Goal: Task Accomplishment & Management: Manage account settings

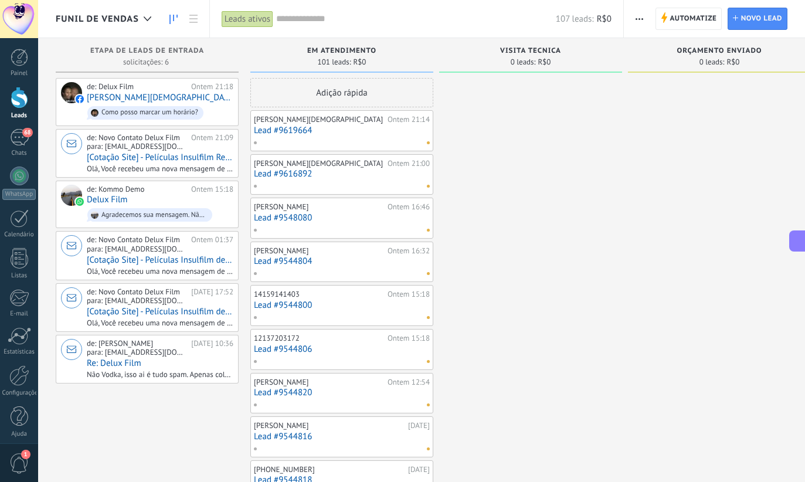
click at [309, 21] on input "text" at bounding box center [416, 19] width 280 height 12
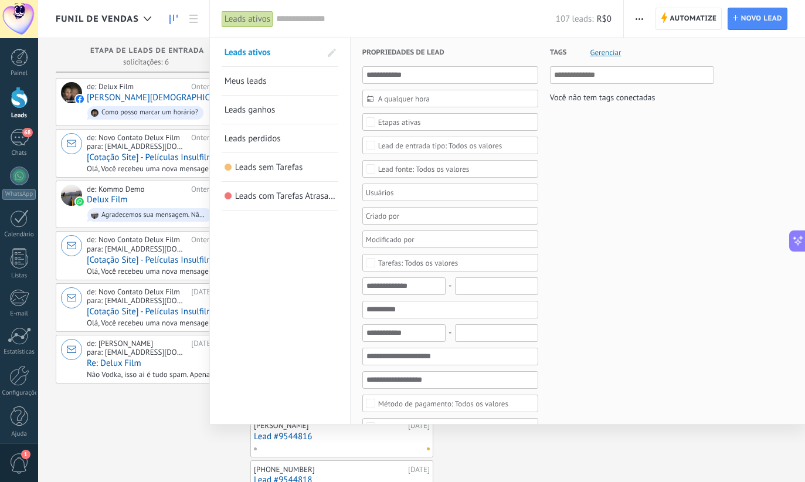
click at [290, 98] on link "Leads ganhos" at bounding box center [279, 110] width 111 height 28
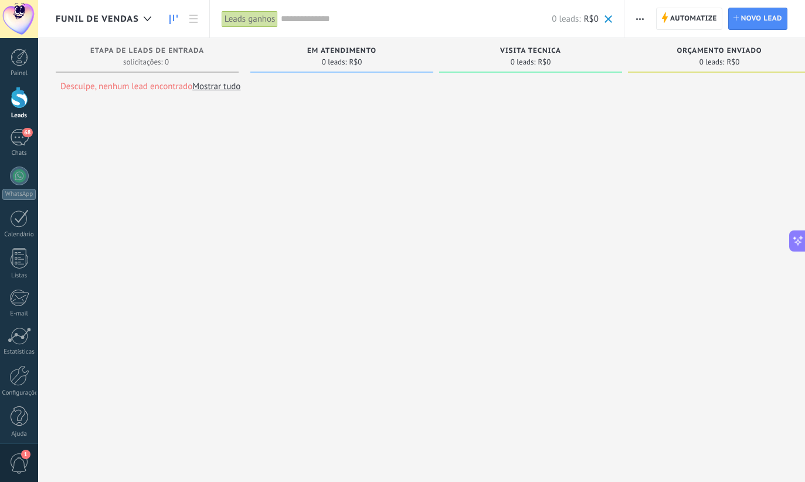
click at [253, 24] on div "Leads ganhos" at bounding box center [250, 19] width 57 height 17
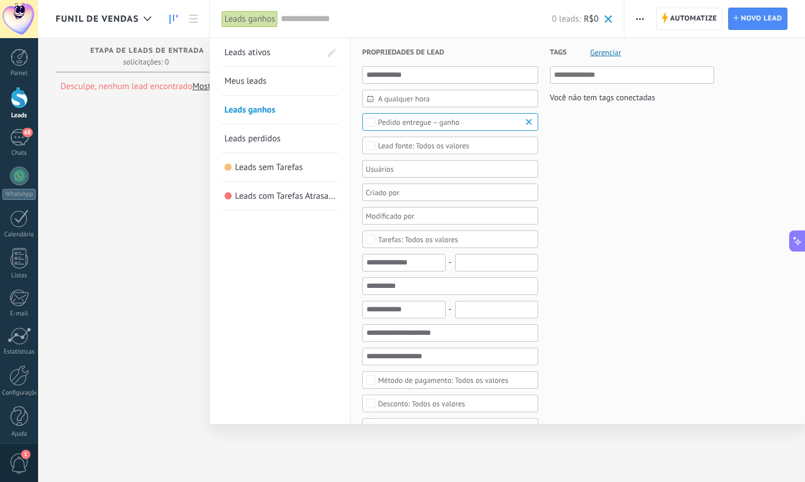
click at [281, 79] on link "Meus leads" at bounding box center [279, 81] width 111 height 28
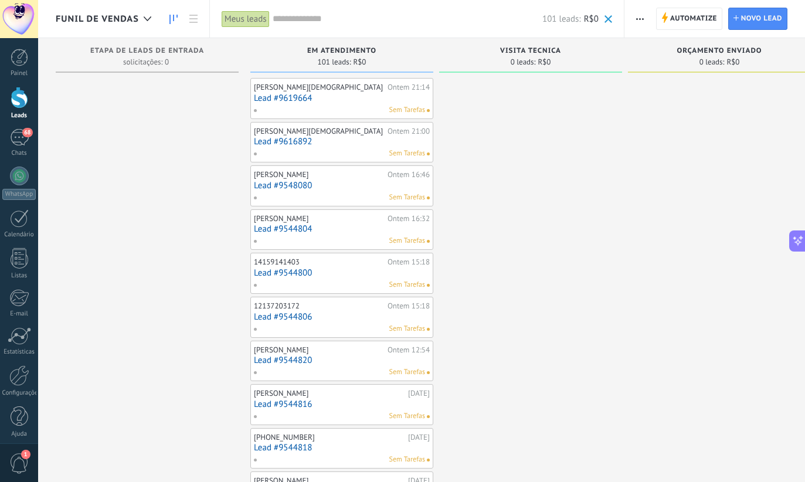
click at [253, 19] on div "Meus leads" at bounding box center [246, 19] width 48 height 17
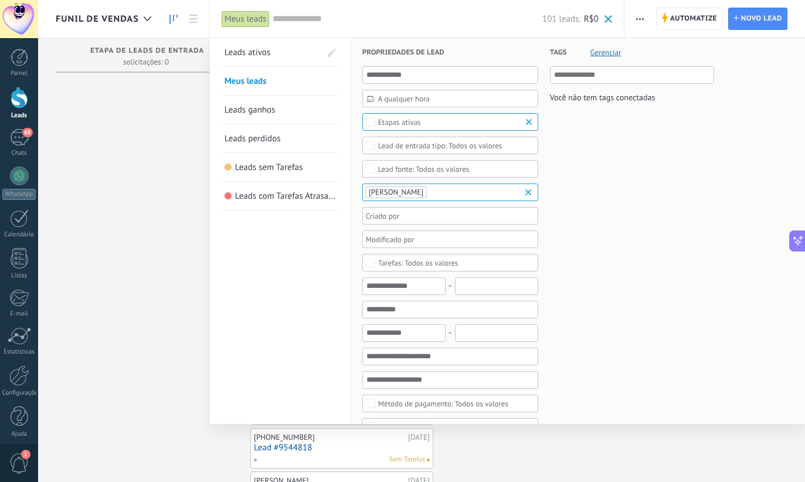
click at [250, 57] on span "Leads ativos" at bounding box center [247, 52] width 46 height 11
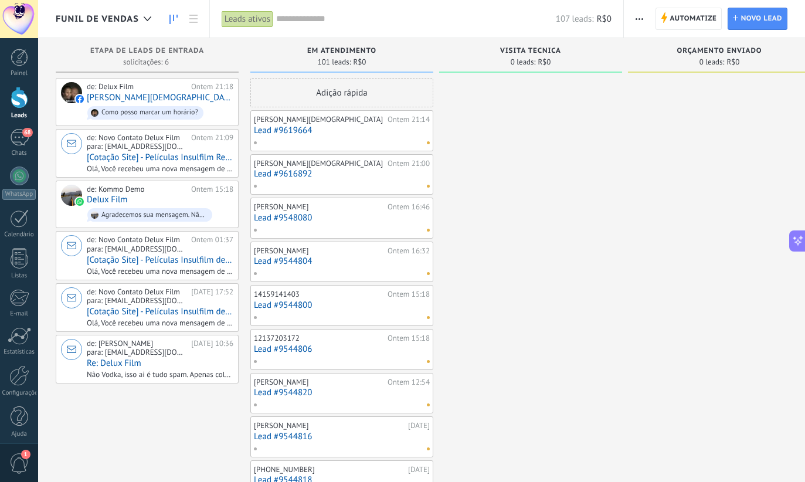
click at [16, 138] on div "68" at bounding box center [19, 137] width 19 height 17
click at [17, 145] on div "68" at bounding box center [19, 137] width 19 height 17
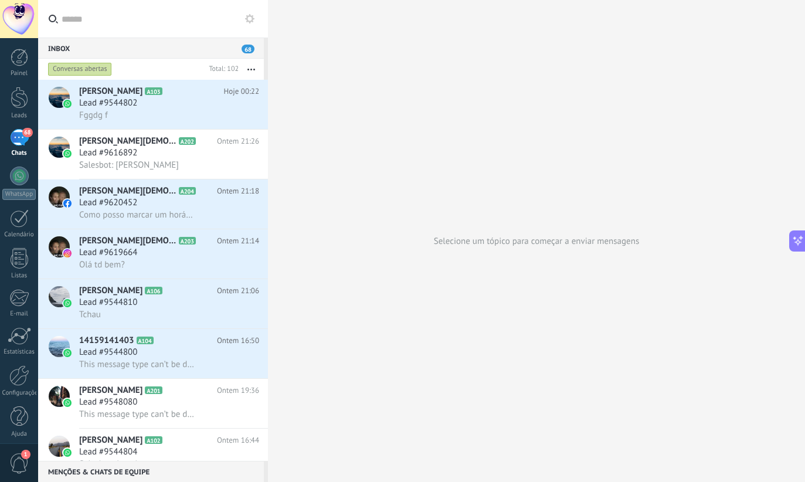
click at [172, 108] on div "Lead #9544802" at bounding box center [169, 103] width 180 height 12
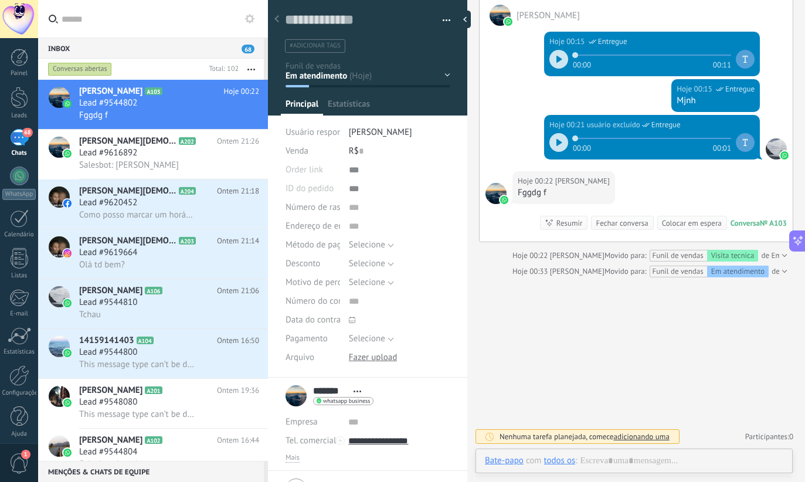
scroll to position [18, 0]
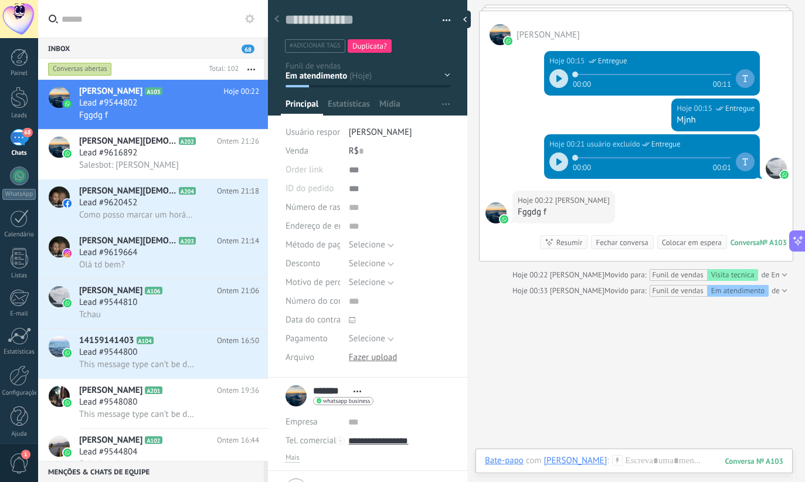
click at [0, 0] on div "Em atendimento Visita tecnica Orçamento enviado Pensando Pedido em andamento Pe…" at bounding box center [0, 0] width 0 height 0
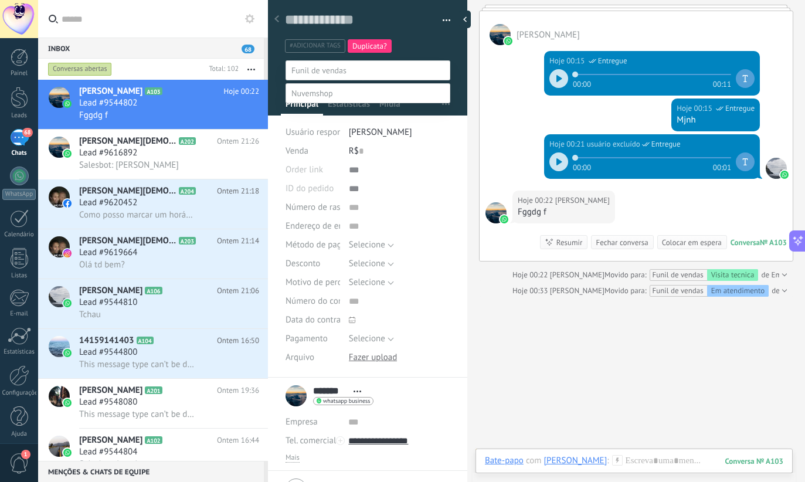
click at [0, 0] on label "Orçamento enviado" at bounding box center [0, 0] width 0 height 0
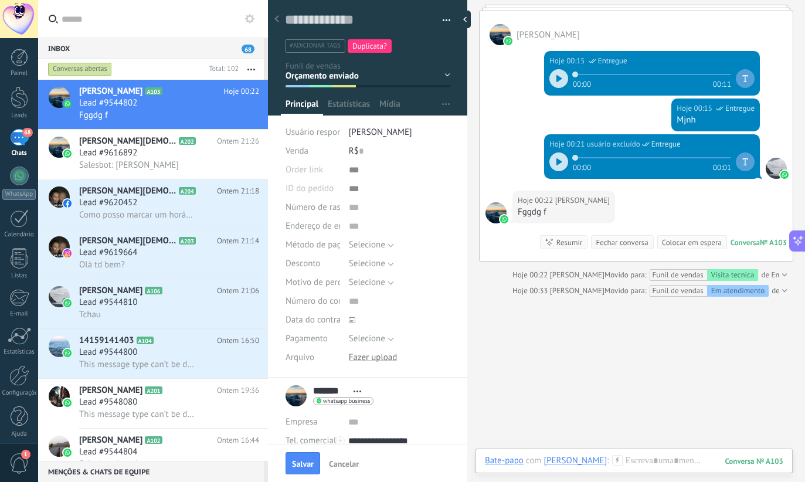
scroll to position [0, 0]
click at [304, 460] on span "Salvar" at bounding box center [303, 463] width 22 height 8
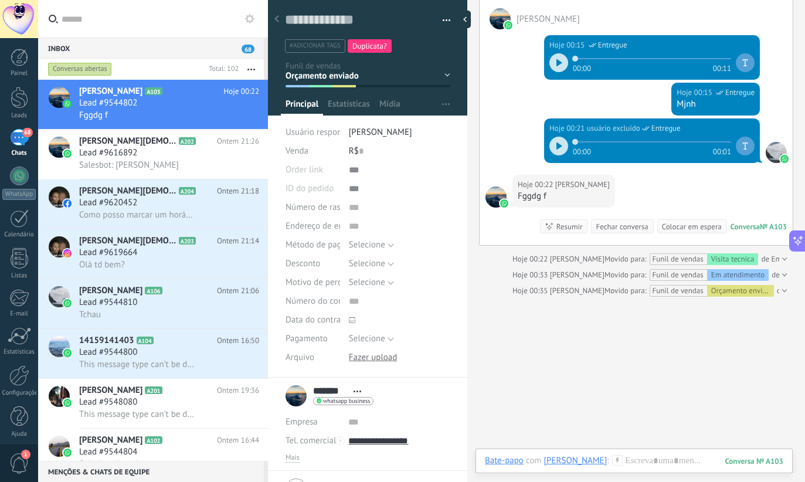
click at [23, 100] on div at bounding box center [20, 98] width 18 height 22
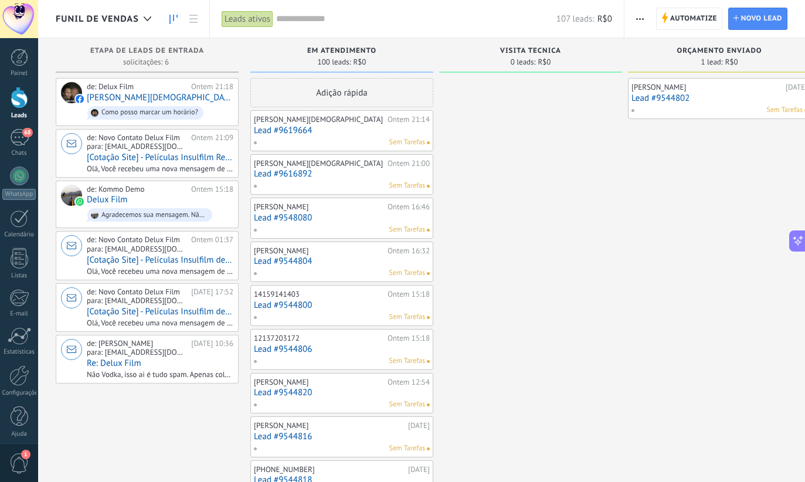
click at [723, 88] on div "Emerson" at bounding box center [706, 87] width 151 height 9
click at [715, 96] on link "Lead #9544802" at bounding box center [719, 98] width 176 height 10
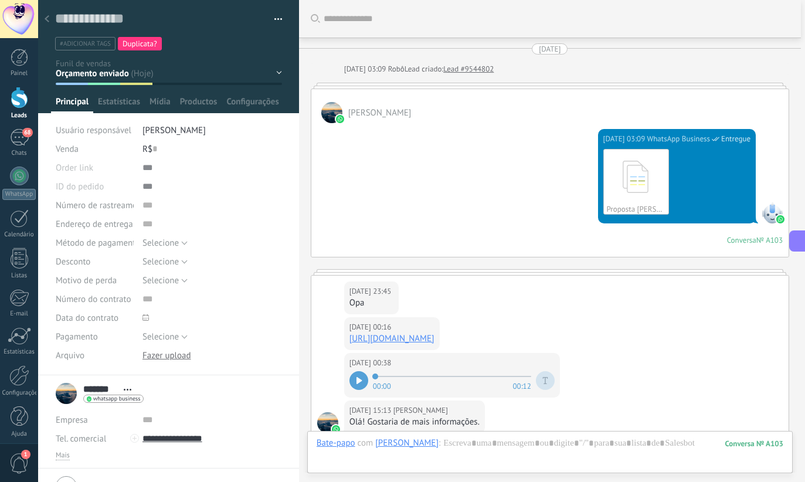
scroll to position [18, 0]
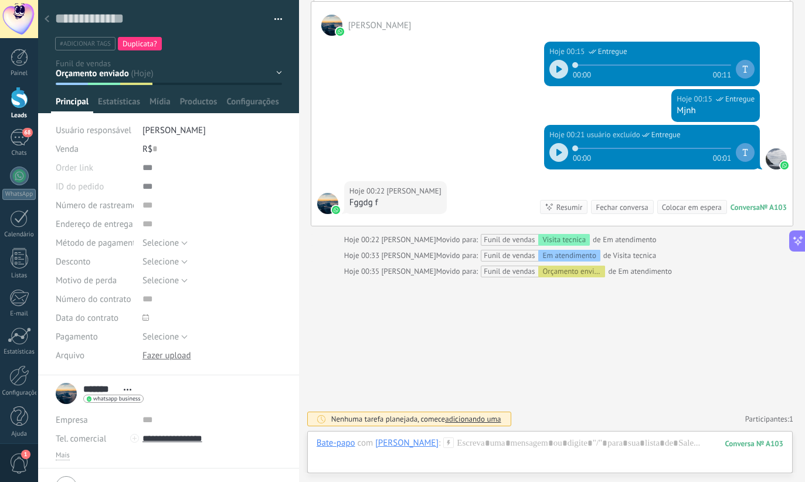
click at [198, 104] on span "Productos" at bounding box center [199, 104] width 38 height 17
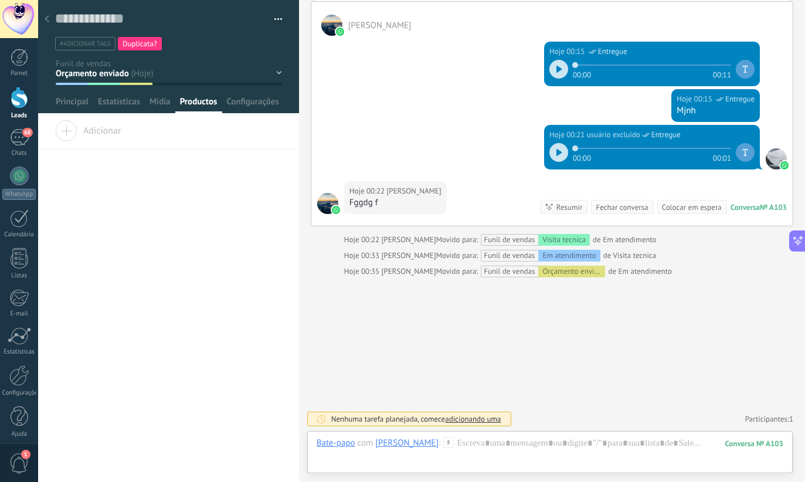
click at [104, 131] on span "Adicionar" at bounding box center [88, 128] width 66 height 16
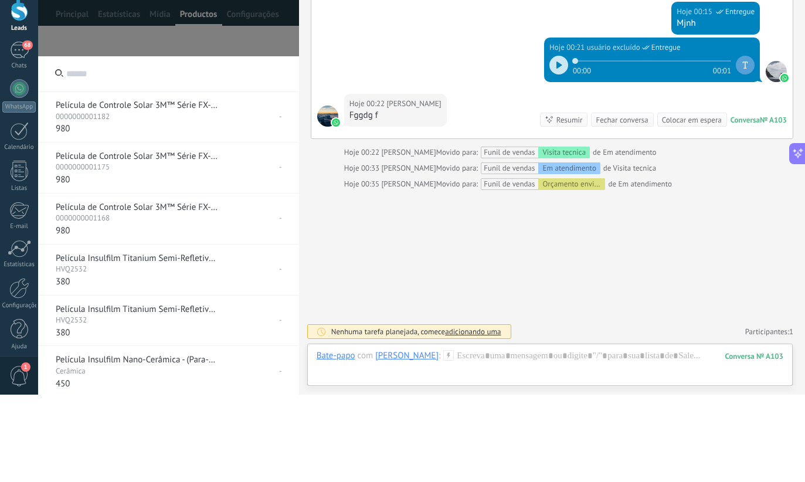
click at [172, 199] on p "-" at bounding box center [225, 204] width 113 height 10
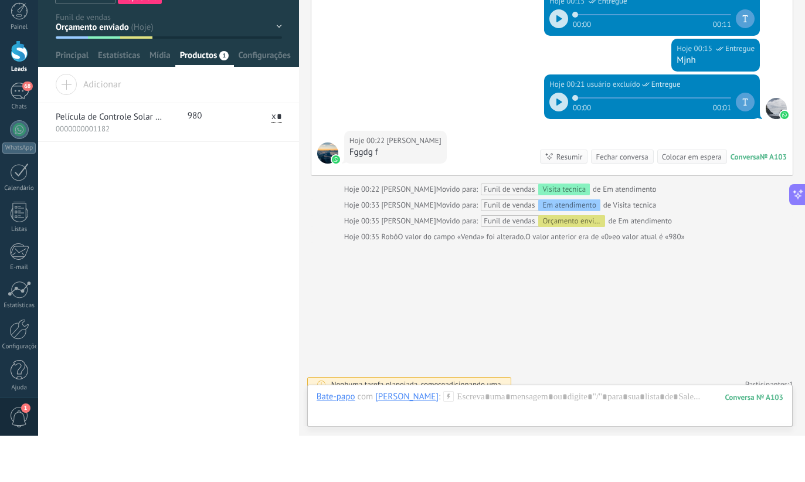
scroll to position [2023, 0]
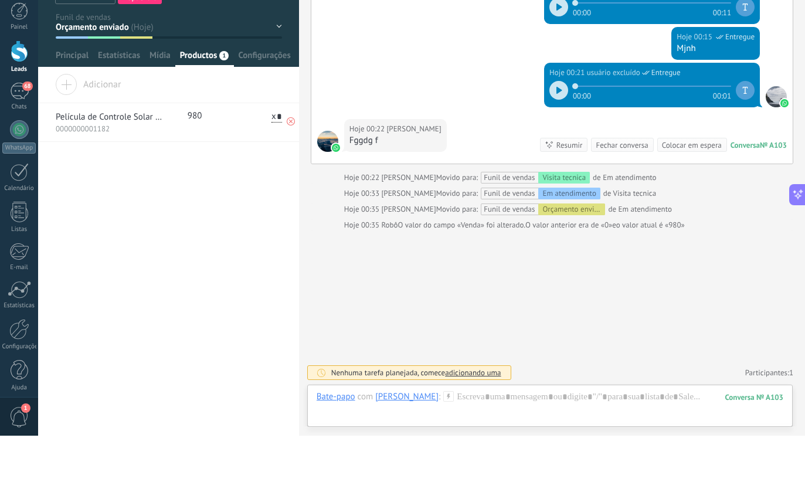
click at [145, 158] on p "Película de Controle Solar 3M™ Série FX-ST (G-35)" at bounding box center [110, 164] width 108 height 12
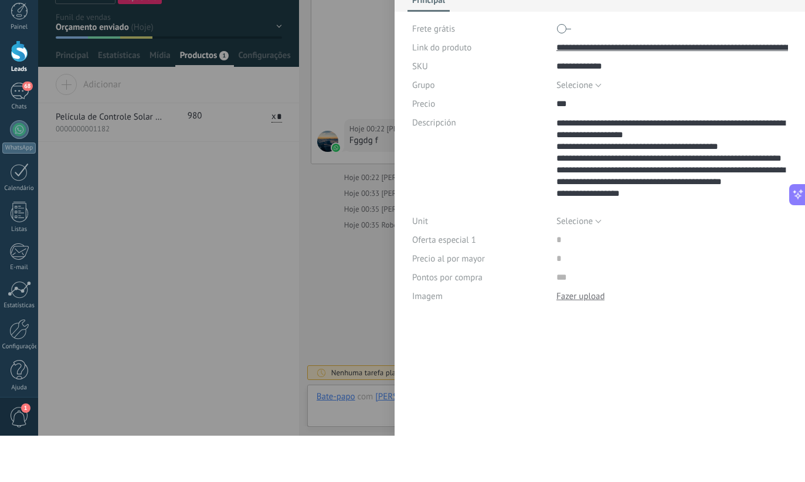
click at [190, 278] on div "**********" at bounding box center [421, 241] width 767 height 482
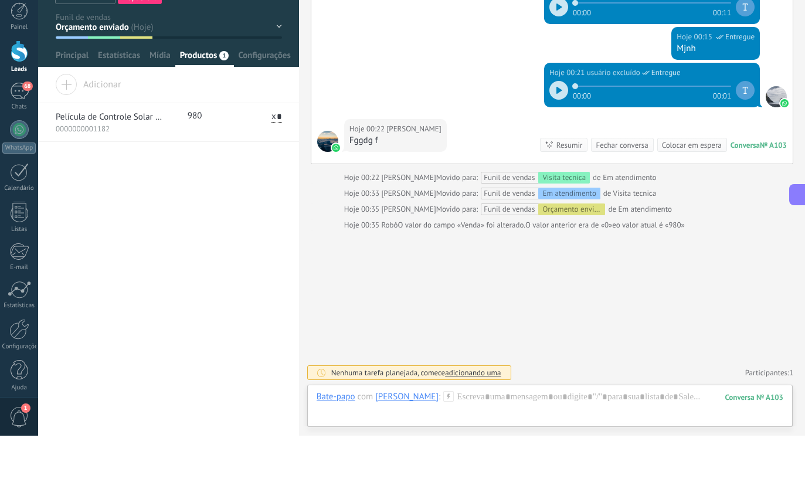
click at [102, 158] on p "Película de Controle Solar 3M™ Série FX-ST (G-35)" at bounding box center [110, 164] width 108 height 12
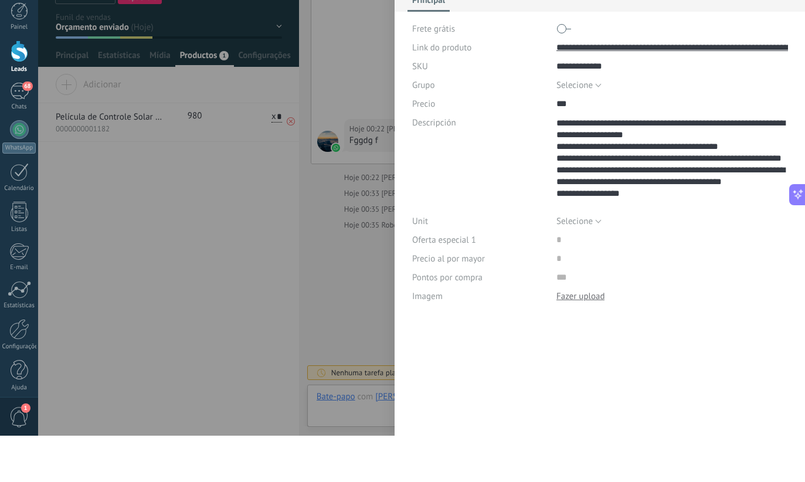
click at [122, 263] on div "**********" at bounding box center [421, 241] width 767 height 482
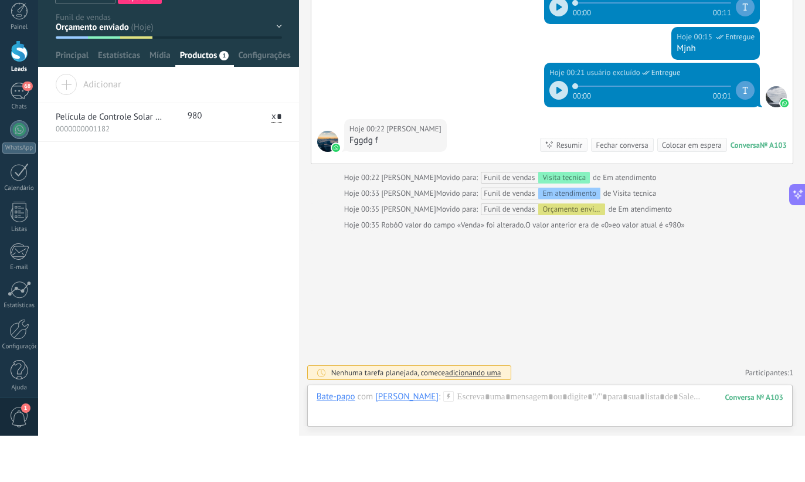
click at [21, 129] on div "68" at bounding box center [19, 137] width 19 height 17
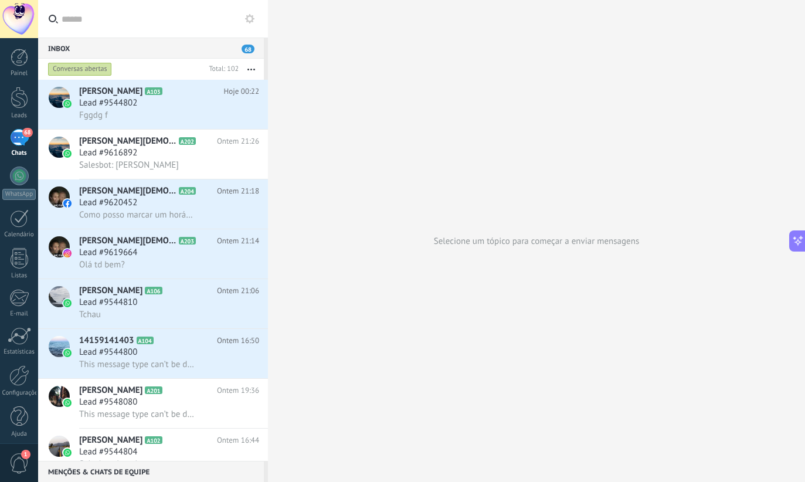
click at [188, 118] on div "Fggdg f" at bounding box center [169, 115] width 180 height 12
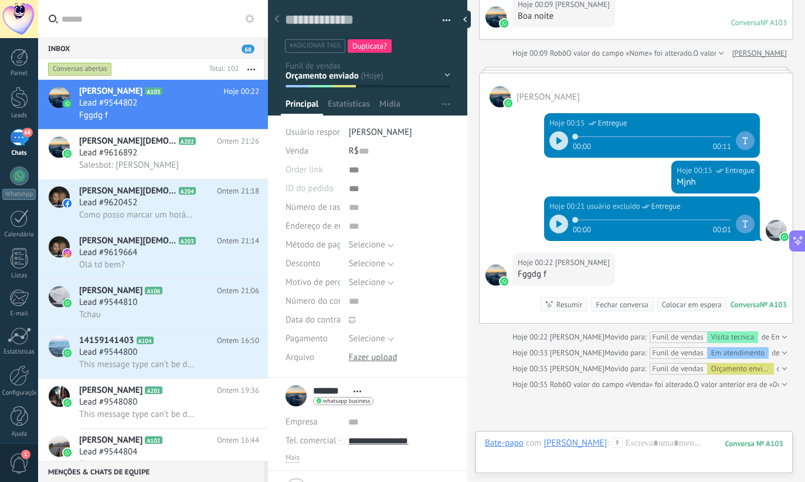
scroll to position [2060, 0]
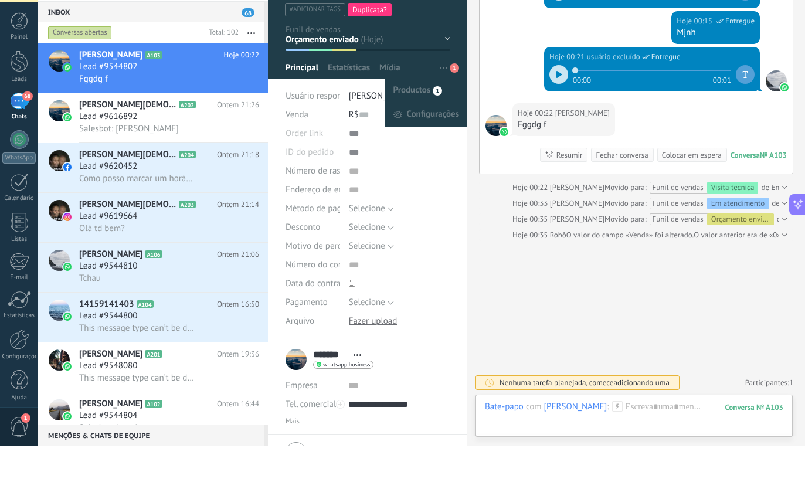
click at [419, 115] on span "Productos" at bounding box center [412, 126] width 38 height 23
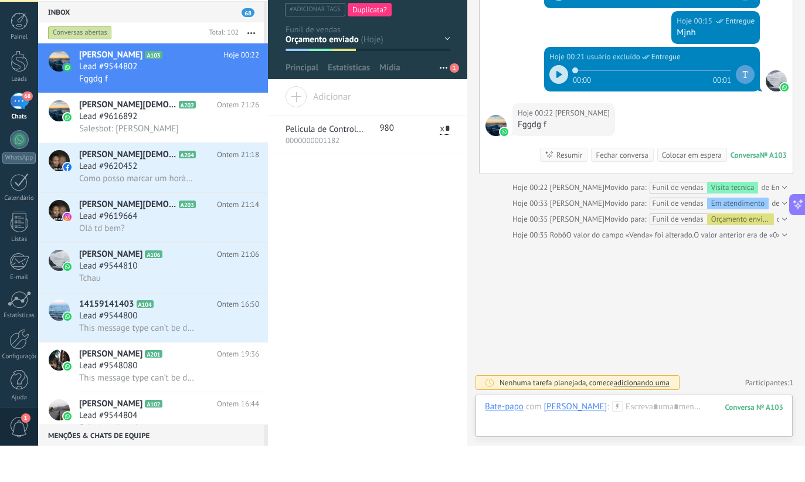
click at [332, 172] on p "0000000001182" at bounding box center [323, 177] width 77 height 10
click at [328, 161] on div "Película de Controle Solar 3M™ Série FX-ST (G-35)" at bounding box center [324, 168] width 79 height 14
click at [651, 437] on div at bounding box center [634, 454] width 298 height 35
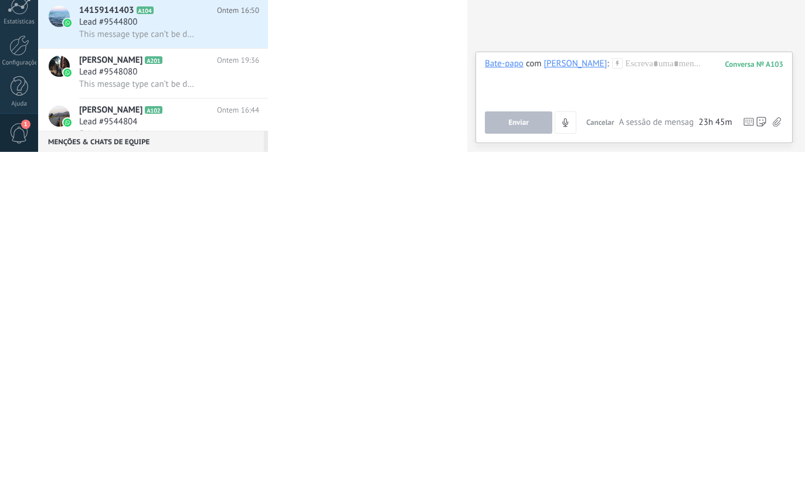
click at [383, 123] on div "******* Emerson ******* Emerson Sobrenome Abrir detalhes Copiar nome" at bounding box center [367, 302] width 199 height 359
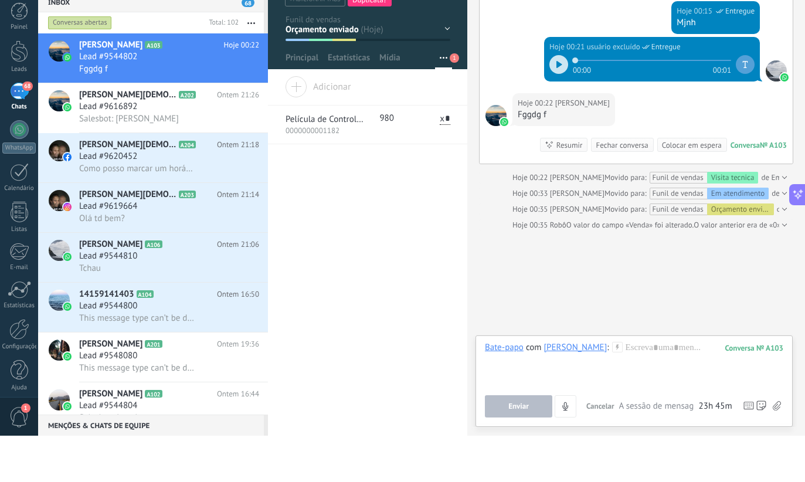
click at [389, 98] on span "Mídia" at bounding box center [389, 106] width 21 height 17
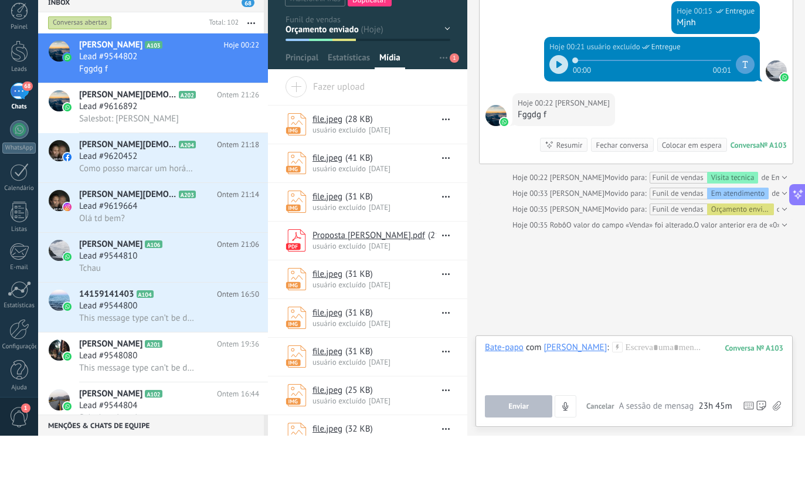
click at [378, 276] on link "Proposta Leandro Santos.pdf" at bounding box center [368, 281] width 113 height 11
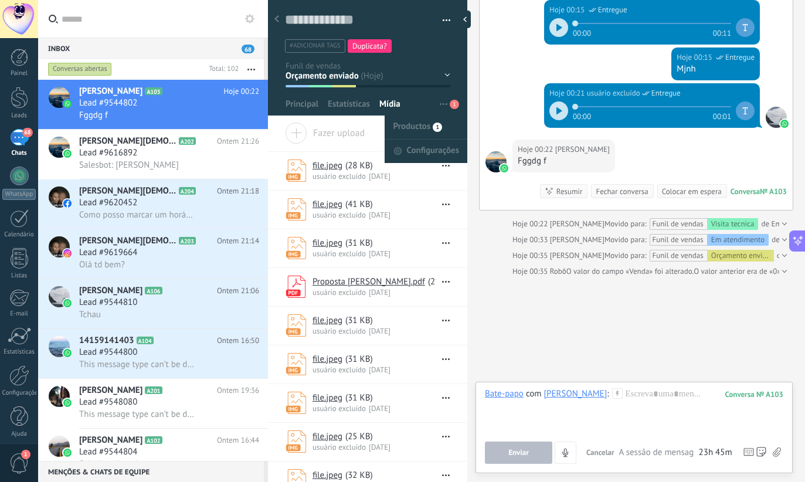
click at [429, 151] on span "Configurações" at bounding box center [433, 150] width 52 height 23
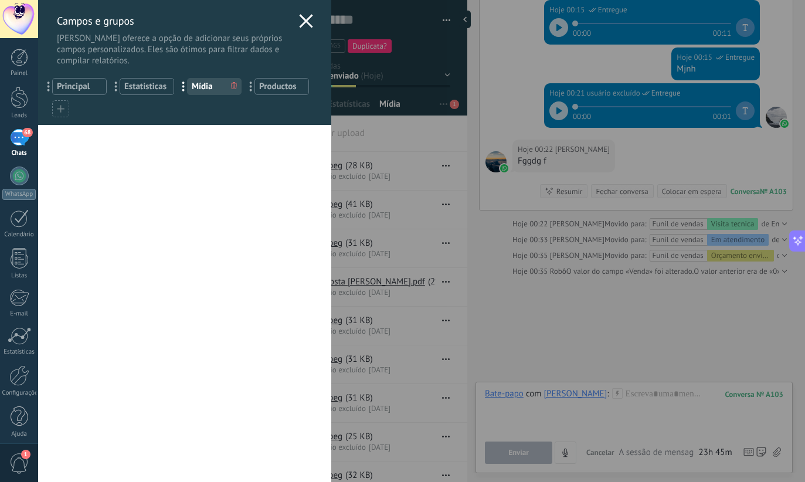
click at [307, 20] on use at bounding box center [305, 20] width 13 height 13
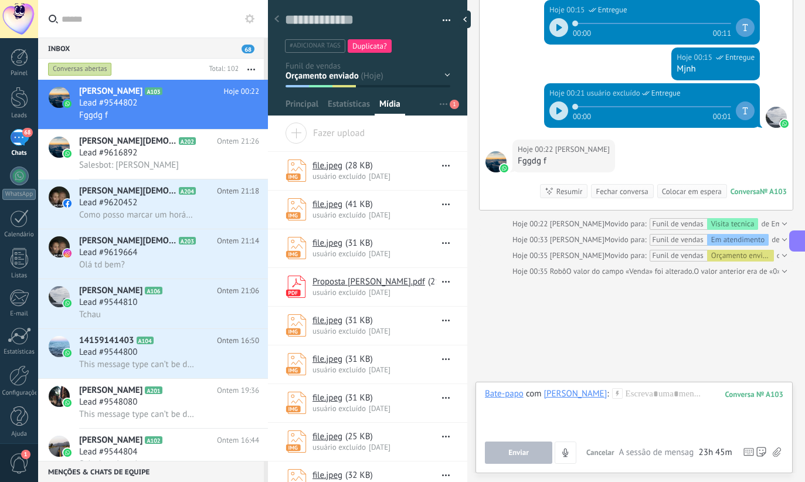
click at [346, 106] on span "Estatísticas" at bounding box center [349, 106] width 42 height 17
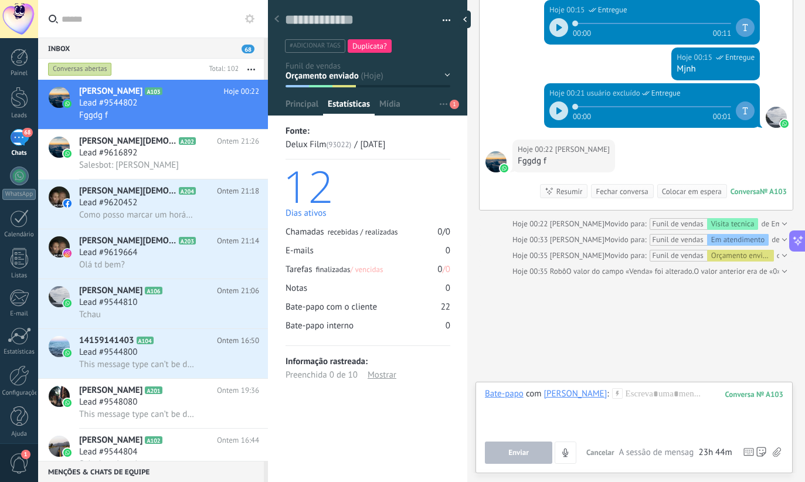
click at [305, 109] on span "Principal" at bounding box center [301, 106] width 33 height 17
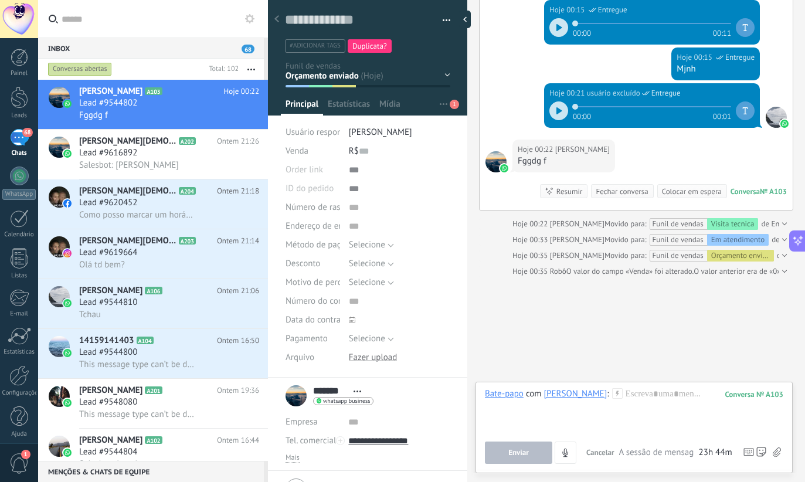
click at [394, 105] on span "Mídia" at bounding box center [389, 106] width 21 height 17
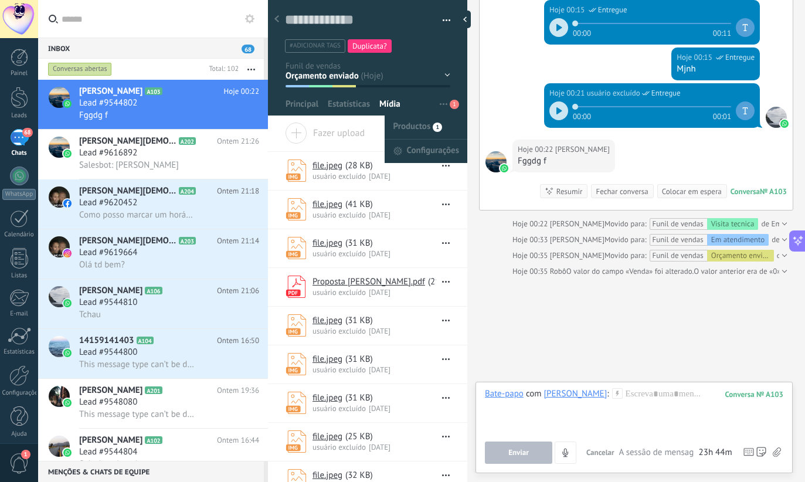
click at [431, 147] on span "Configurações" at bounding box center [433, 150] width 52 height 23
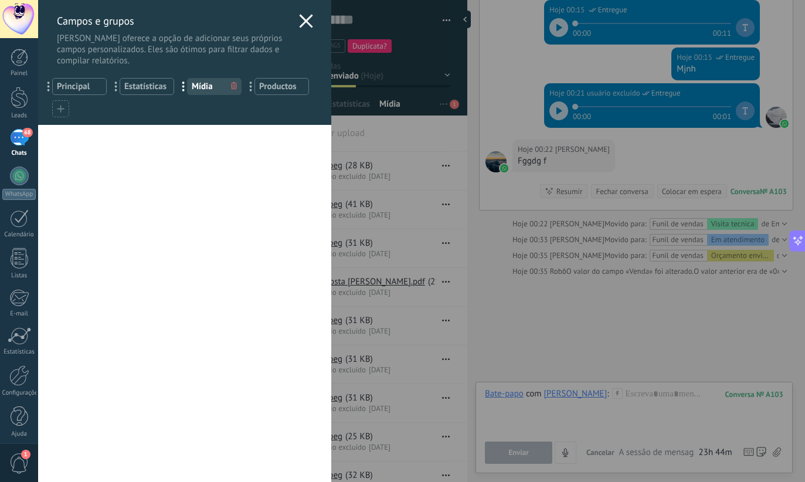
click at [306, 22] on use at bounding box center [305, 20] width 13 height 13
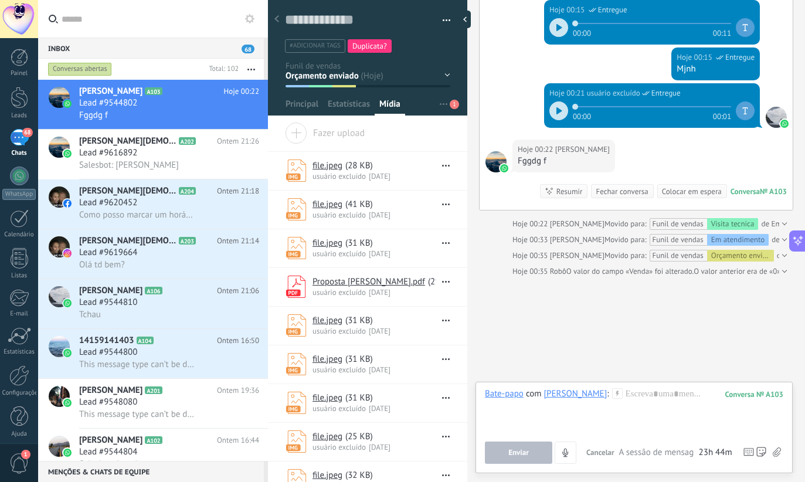
click at [353, 104] on span "Estatísticas" at bounding box center [349, 106] width 42 height 17
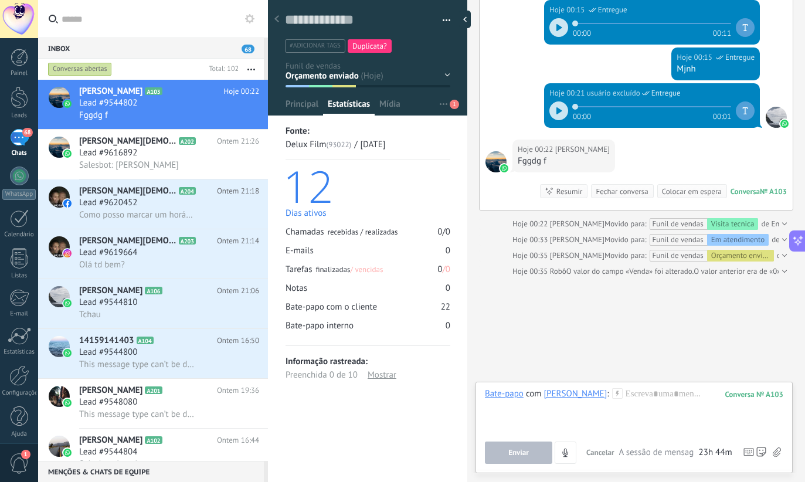
click at [308, 105] on span "Principal" at bounding box center [301, 106] width 33 height 17
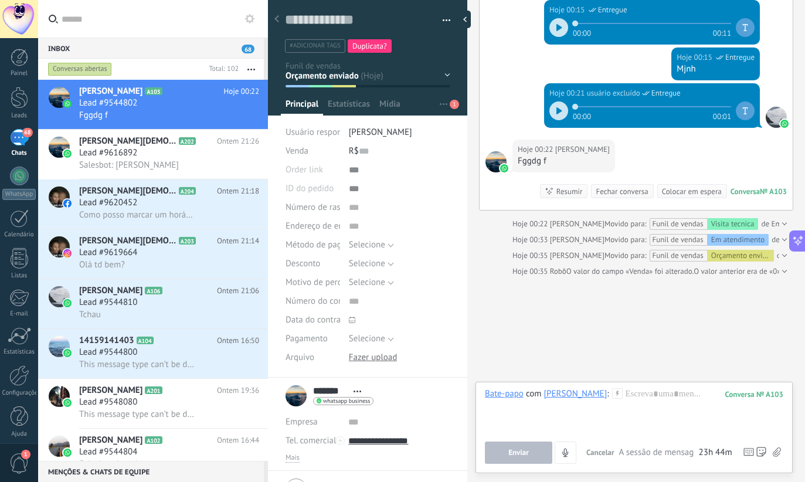
scroll to position [135, 0]
click at [452, 15] on div "Salvar e criar Imprimir Gerenciar tags Exportar para o Excel" at bounding box center [368, 22] width 200 height 60
click at [440, 21] on button "button" at bounding box center [442, 21] width 17 height 18
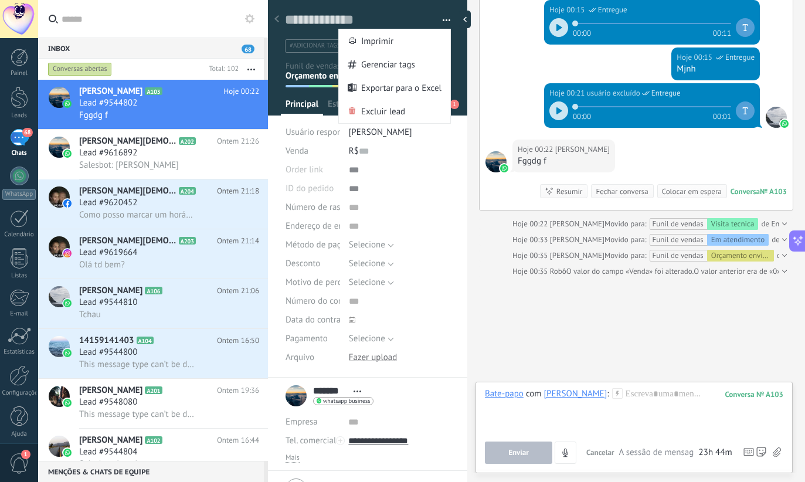
click at [389, 250] on button "Selecione" at bounding box center [371, 245] width 45 height 19
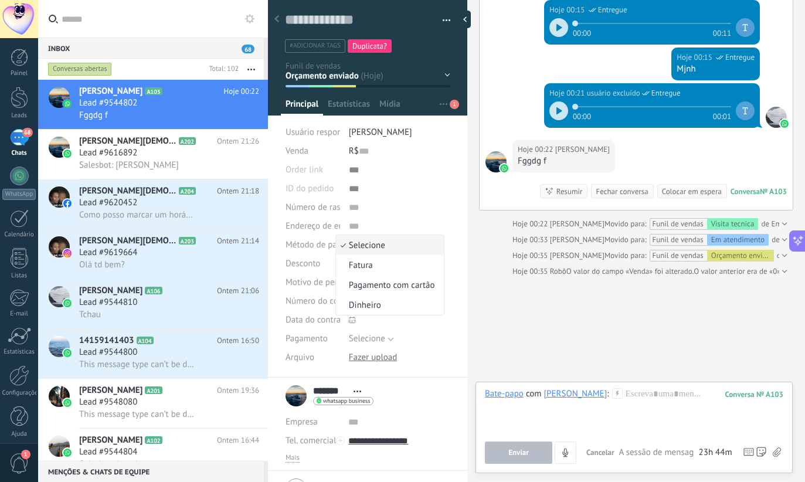
click at [424, 169] on div "Seguir Copiar" at bounding box center [399, 170] width 101 height 19
click at [363, 156] on input "***" at bounding box center [366, 151] width 15 height 19
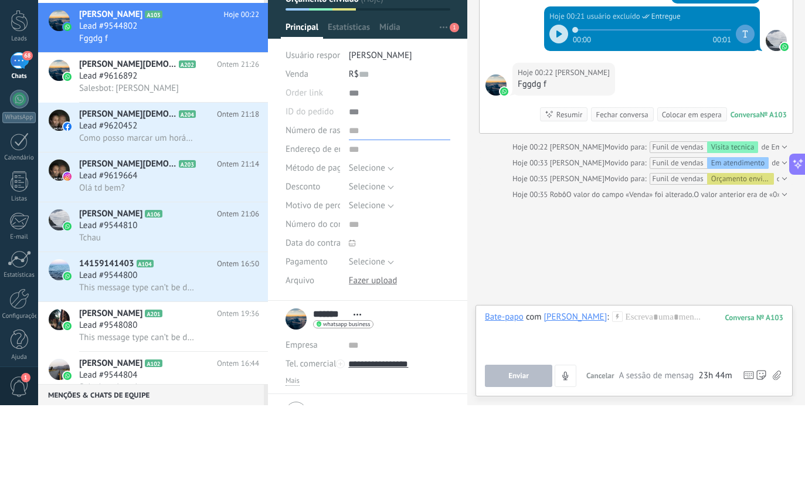
click at [425, 198] on input "text" at bounding box center [399, 207] width 101 height 19
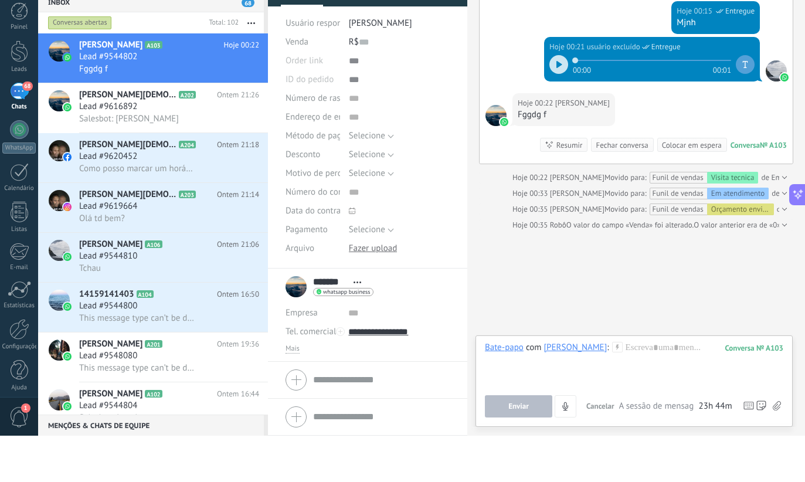
scroll to position [66, 0]
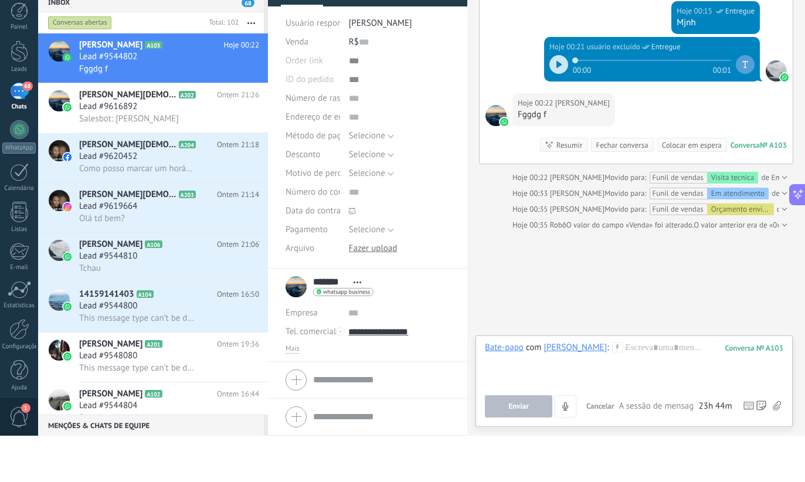
click at [21, 87] on div at bounding box center [20, 98] width 18 height 22
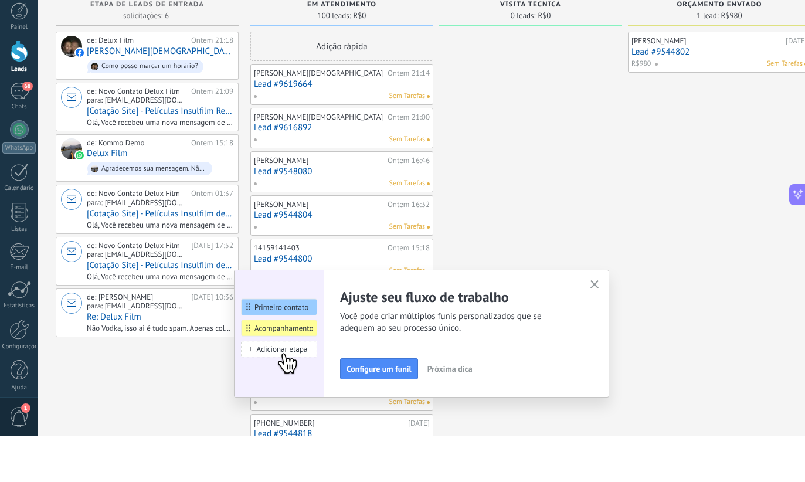
click at [457, 411] on span "Próxima dica" at bounding box center [449, 415] width 45 height 8
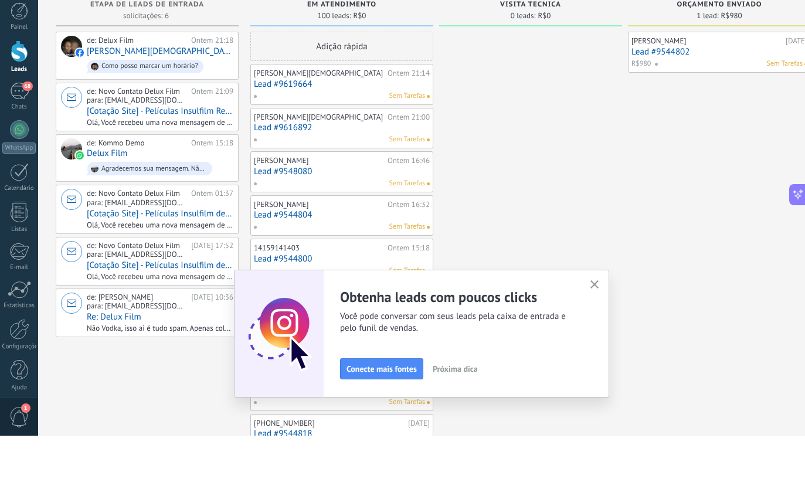
click at [387, 411] on span "Conecte mais fontes" at bounding box center [381, 415] width 70 height 8
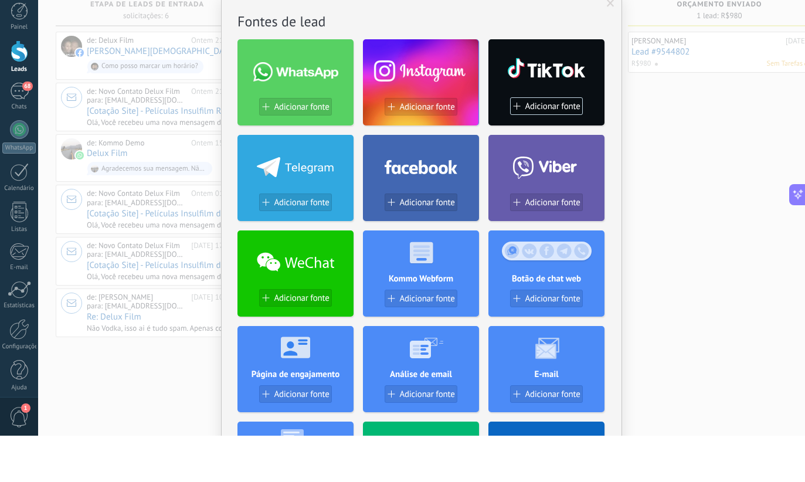
click at [662, 185] on div "Sem resultados. Fontes de lead Adicionar fonte Adicionar fonte Adicionar fonte …" at bounding box center [421, 241] width 767 height 482
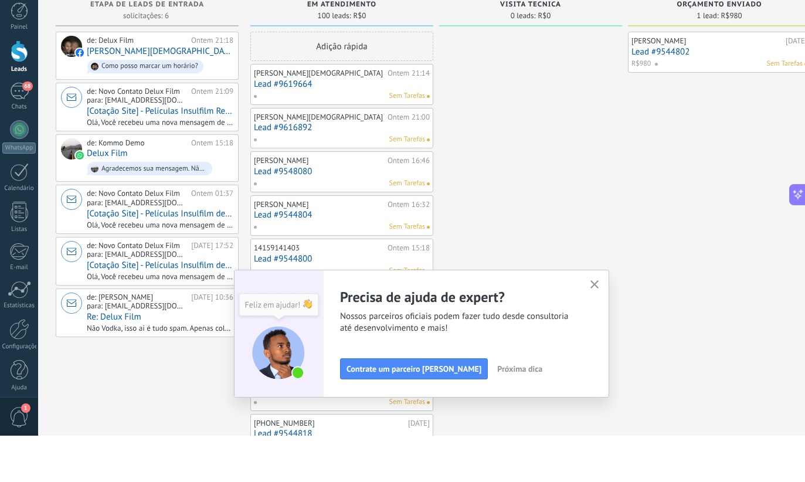
click at [590, 326] on icon "button" at bounding box center [594, 330] width 9 height 9
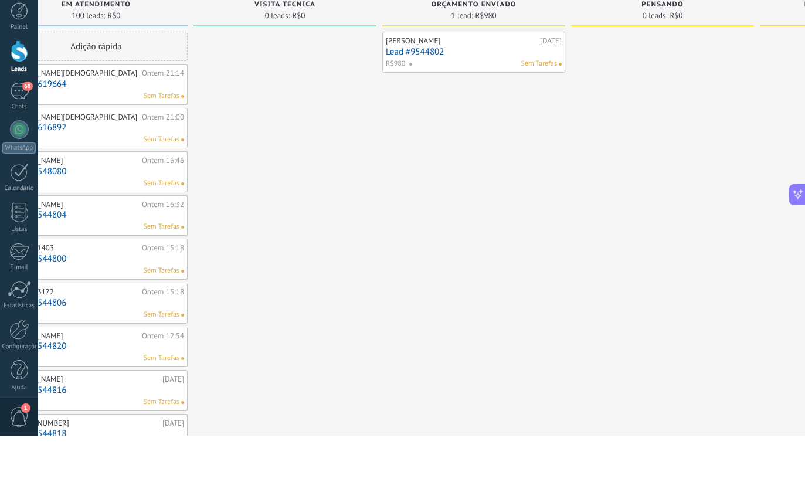
scroll to position [0, 245]
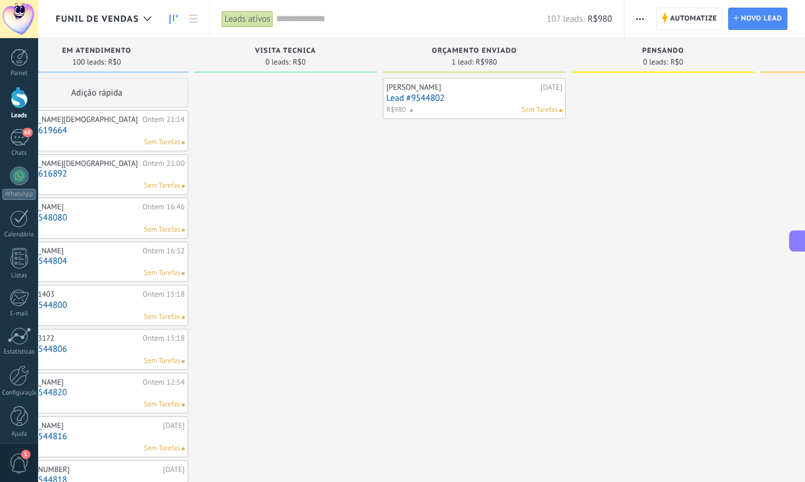
click at [609, 19] on span "R$980" at bounding box center [599, 18] width 25 height 11
click at [582, 13] on span "107 leads:" at bounding box center [565, 18] width 38 height 11
click at [646, 14] on button "button" at bounding box center [639, 19] width 17 height 22
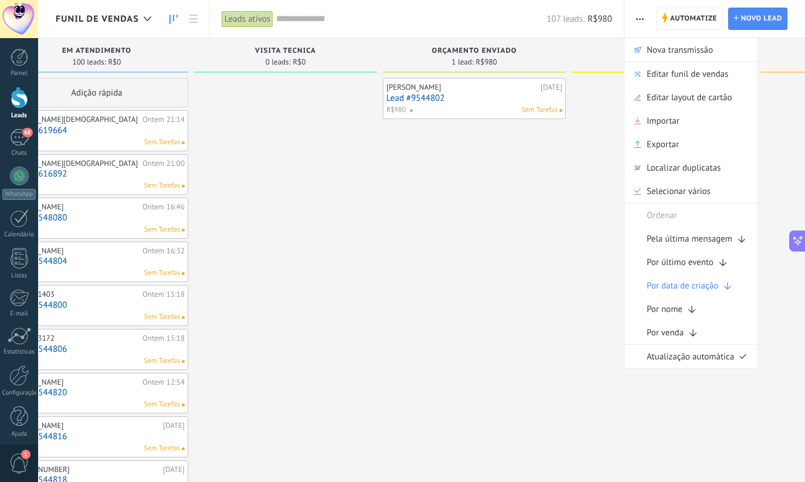
click at [476, 98] on link "Lead #9544802" at bounding box center [474, 98] width 176 height 10
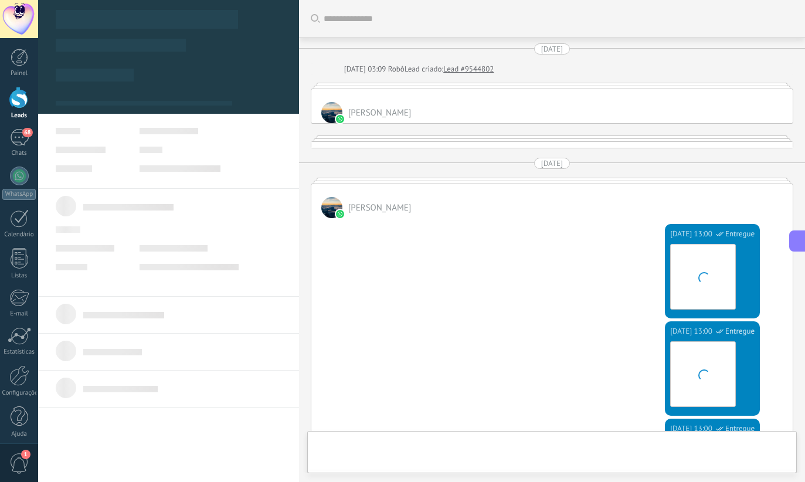
type textarea "**********"
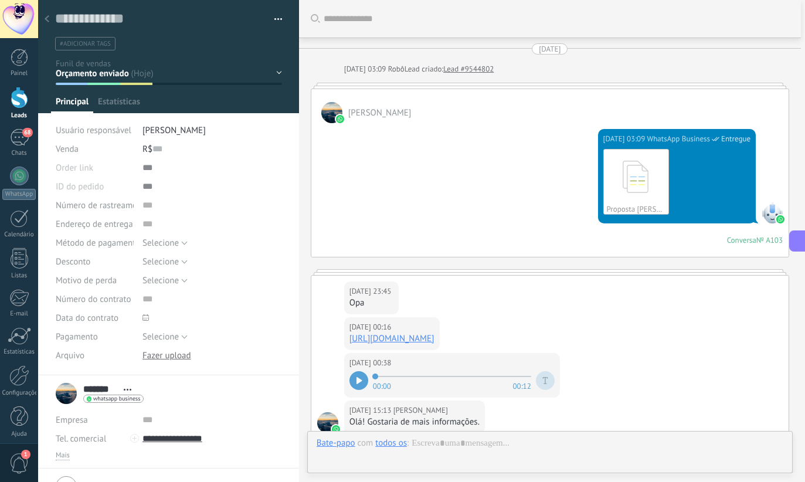
scroll to position [2023, 0]
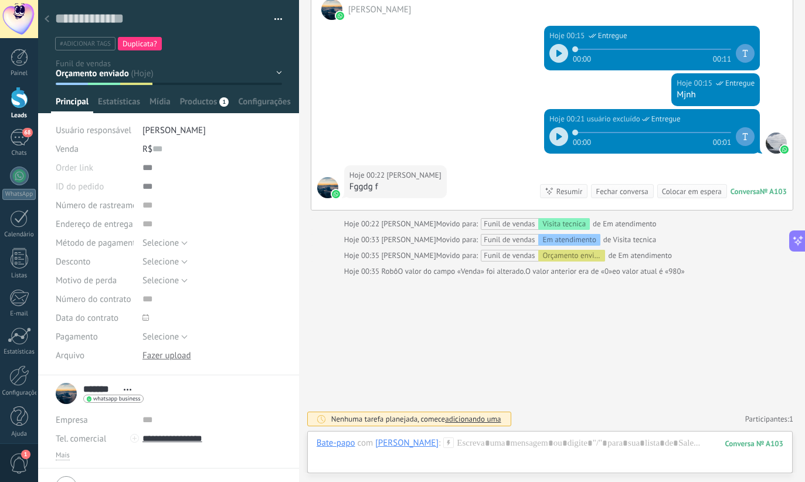
click at [571, 272] on span "O valor anterior era de «0»" at bounding box center [568, 271] width 87 height 12
click at [475, 414] on span "adicionando uma" at bounding box center [473, 419] width 56 height 10
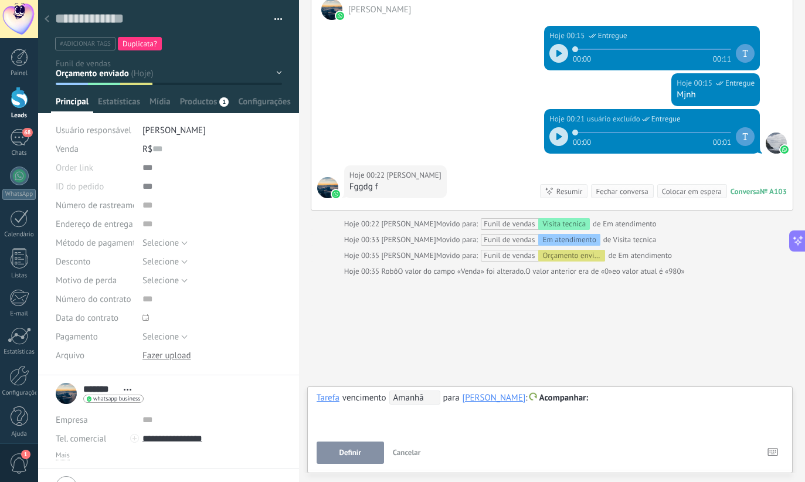
click at [331, 398] on div "Tarefa" at bounding box center [327, 397] width 23 height 11
click at [359, 410] on div "**********" at bounding box center [549, 411] width 466 height 42
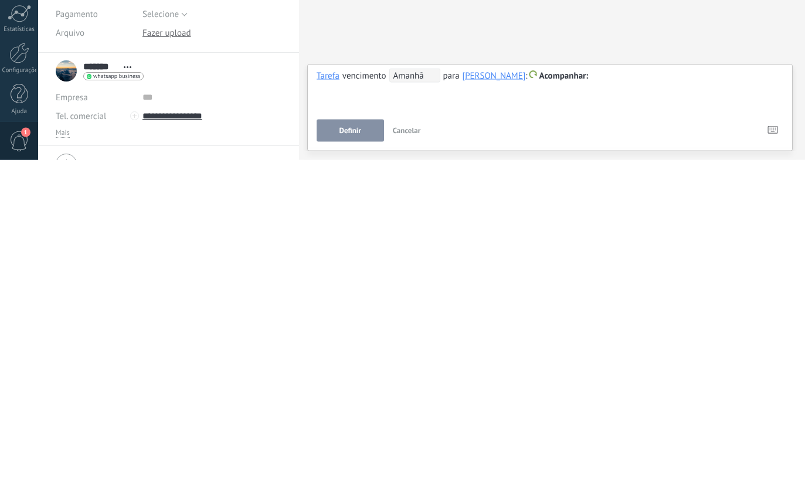
click at [426, 390] on span "Amanhã" at bounding box center [414, 397] width 51 height 14
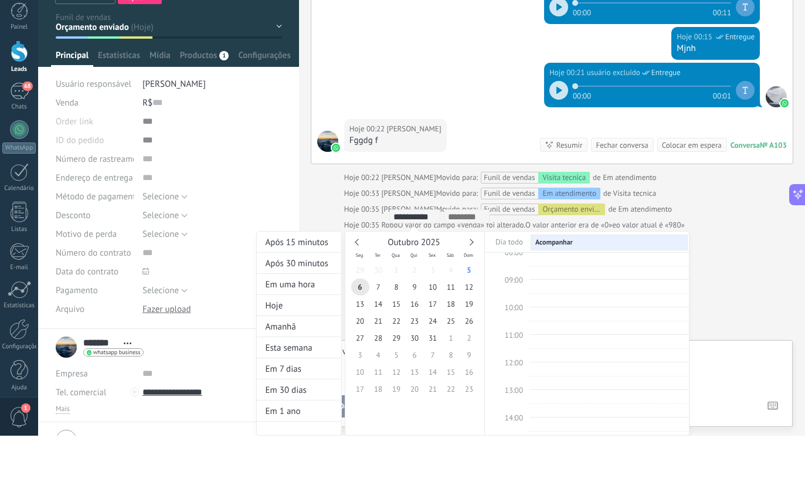
scroll to position [221, 0]
click at [768, 247] on div at bounding box center [402, 241] width 805 height 482
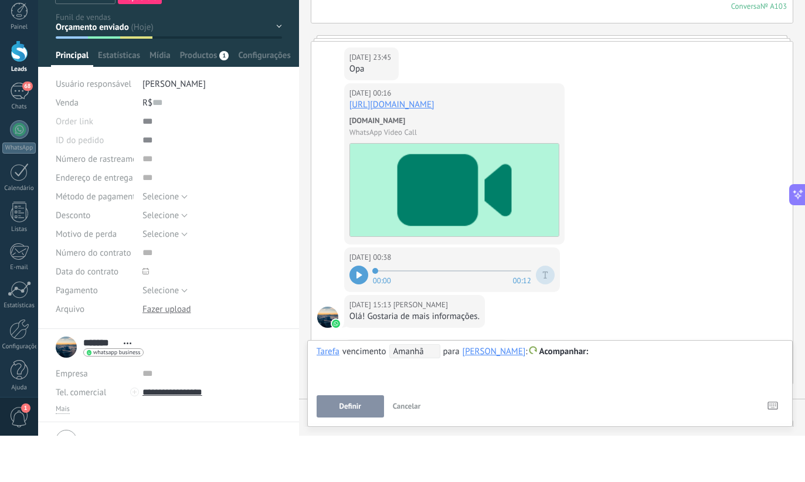
scroll to position [182, 0]
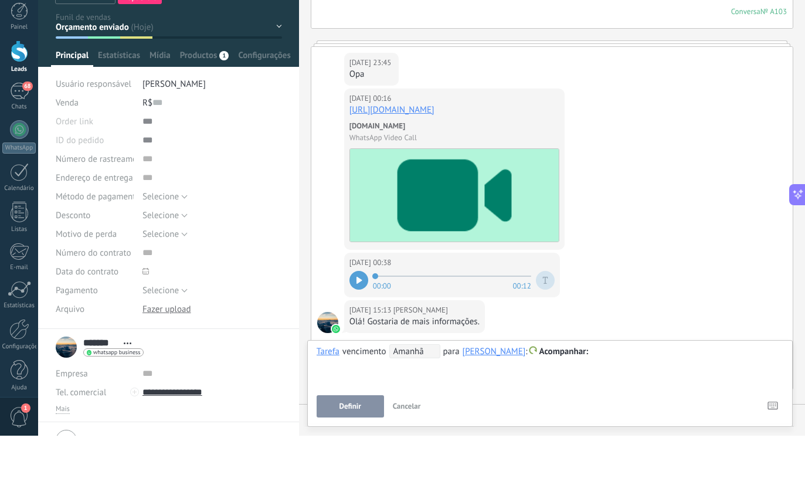
click at [357, 323] on icon at bounding box center [358, 326] width 5 height 7
click at [355, 317] on div at bounding box center [358, 326] width 19 height 19
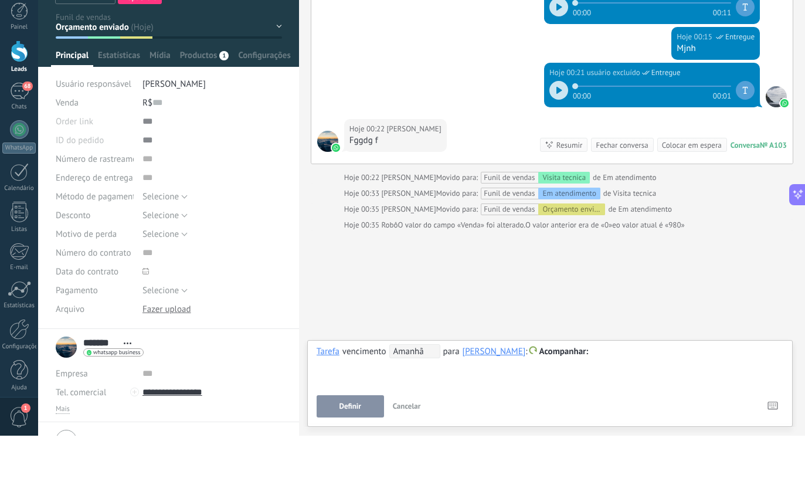
scroll to position [2023, 0]
click at [478, 234] on span "Movido para:" at bounding box center [457, 240] width 42 height 12
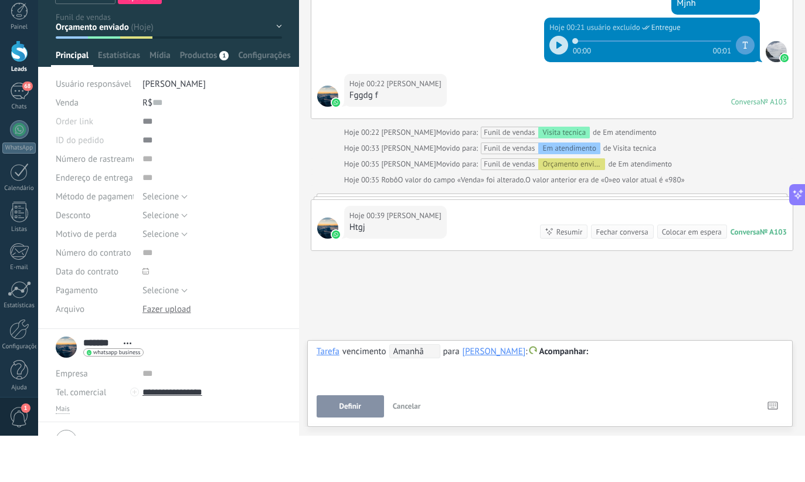
scroll to position [2074, 0]
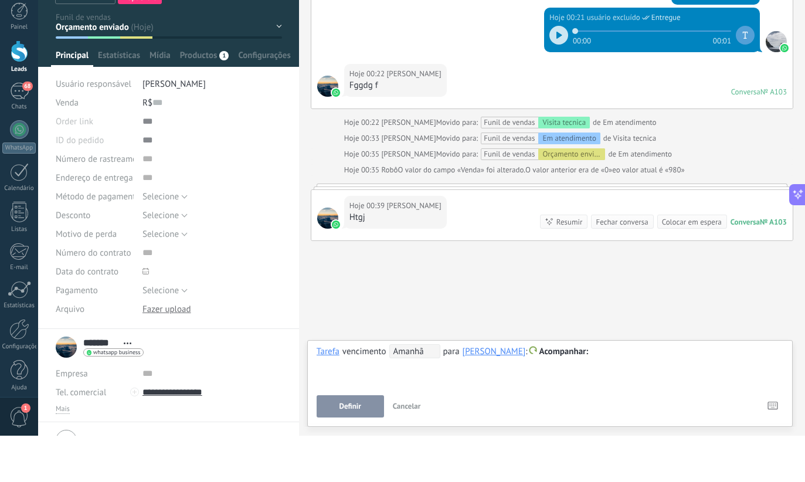
click at [689, 263] on div "Colocar em espera" at bounding box center [692, 268] width 60 height 11
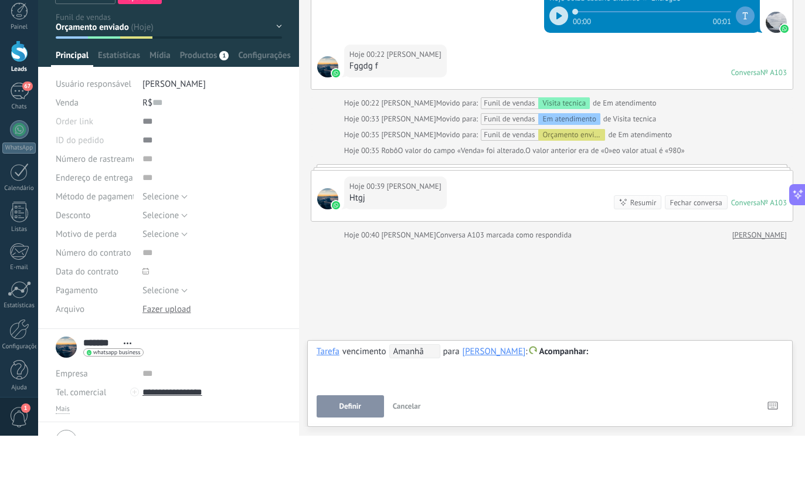
click at [410, 447] on span "Cancelar" at bounding box center [407, 452] width 28 height 10
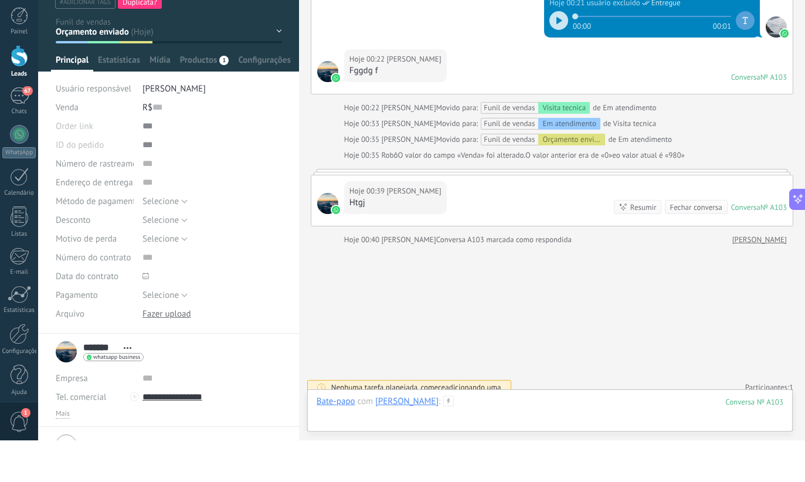
click at [503, 437] on div at bounding box center [549, 454] width 466 height 35
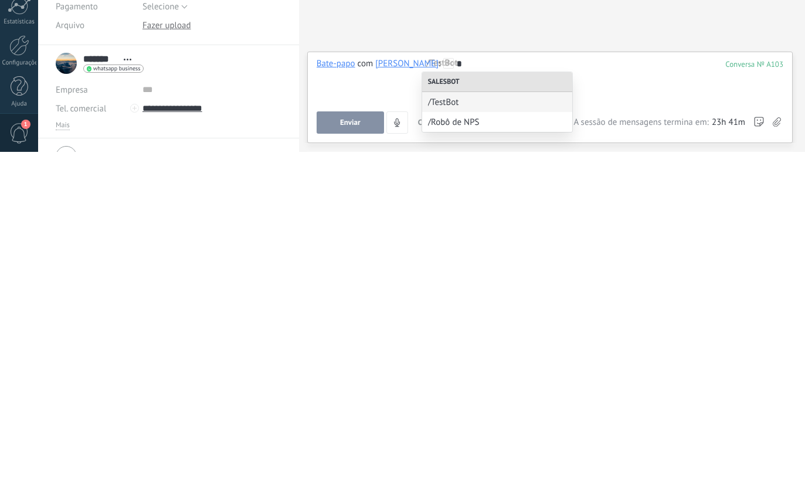
click at [479, 427] on span "/TestBot" at bounding box center [497, 432] width 138 height 11
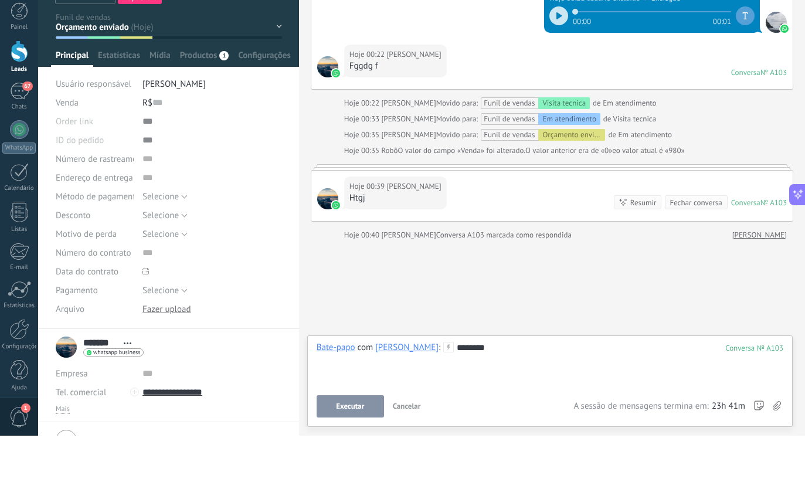
click at [360, 448] on span "Executar" at bounding box center [350, 452] width 28 height 8
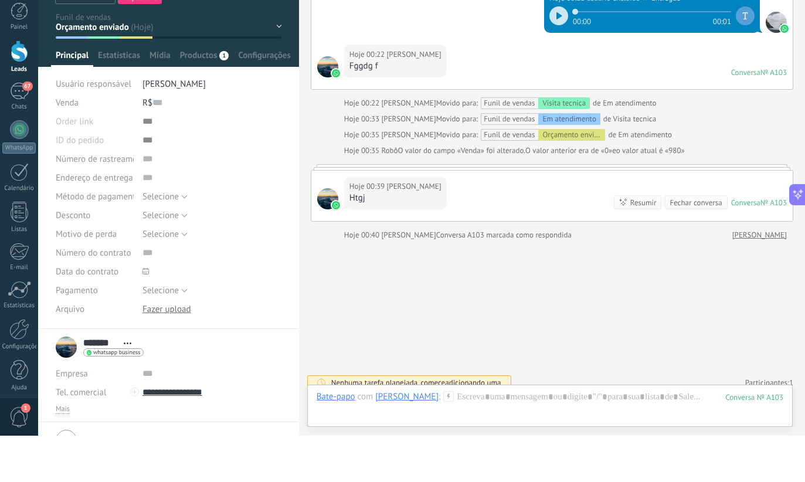
scroll to position [2107, 0]
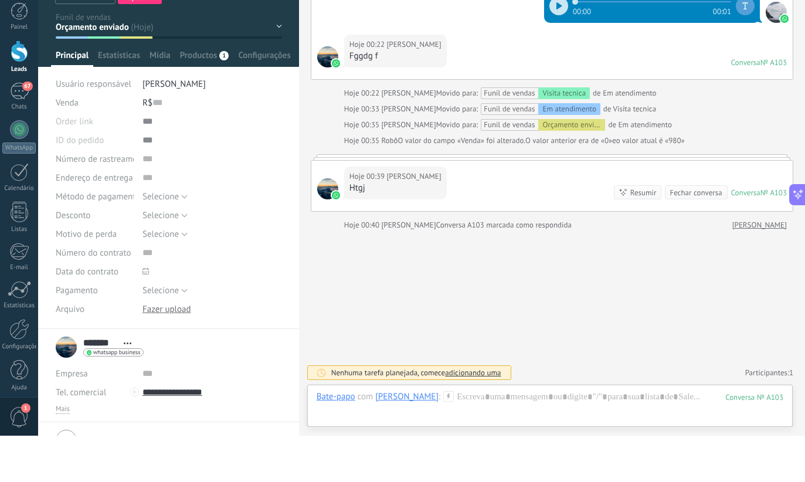
click at [485, 414] on span "adicionando uma" at bounding box center [473, 419] width 56 height 10
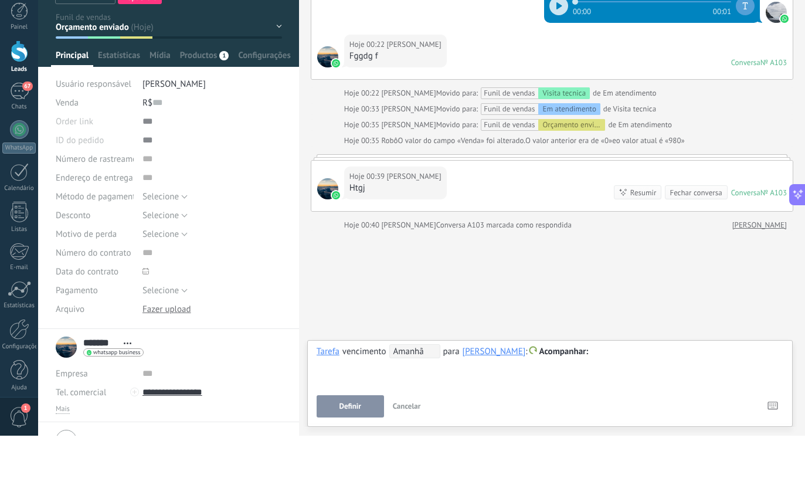
click at [402, 441] on button "Cancelar" at bounding box center [407, 452] width 38 height 22
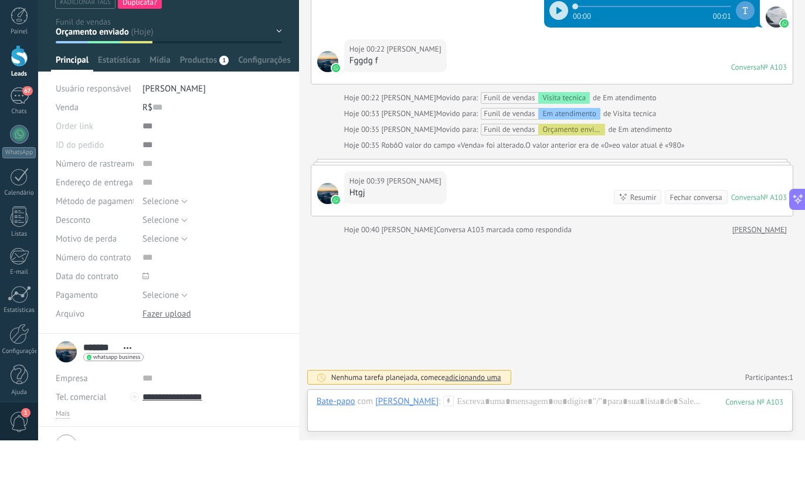
click at [485, 411] on div "Nenhuma tarefa planejada, comece adicionando uma" at bounding box center [409, 418] width 204 height 15
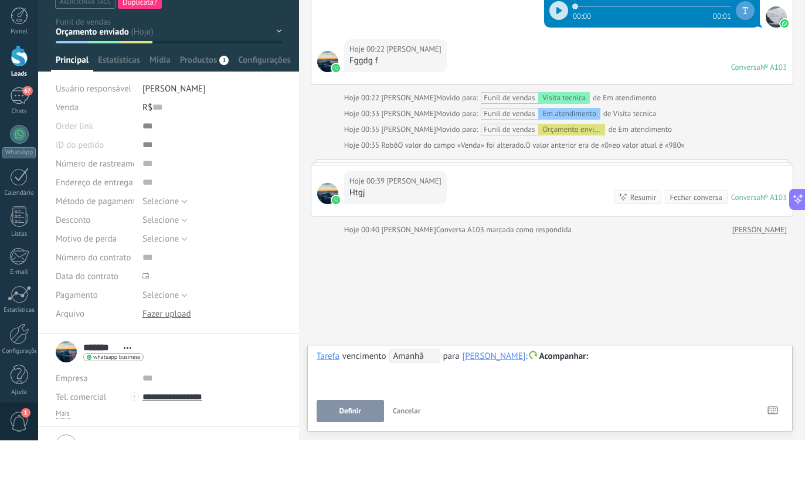
click at [588, 392] on span "Acompanhar" at bounding box center [563, 397] width 49 height 11
click at [584, 410] on label "Reunião" at bounding box center [597, 421] width 105 height 23
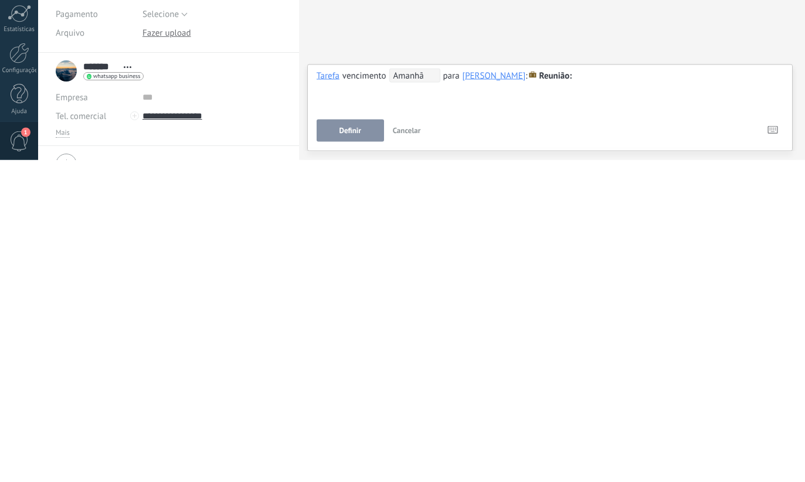
click at [360, 448] on span "Definir" at bounding box center [350, 452] width 22 height 8
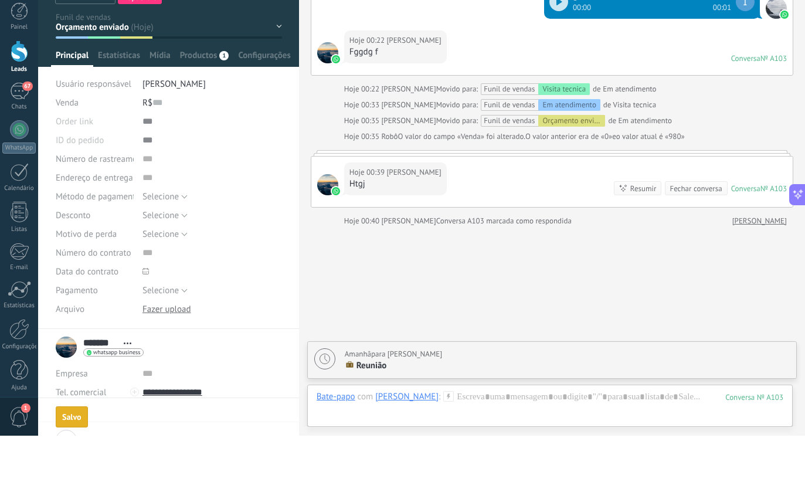
scroll to position [2148, 0]
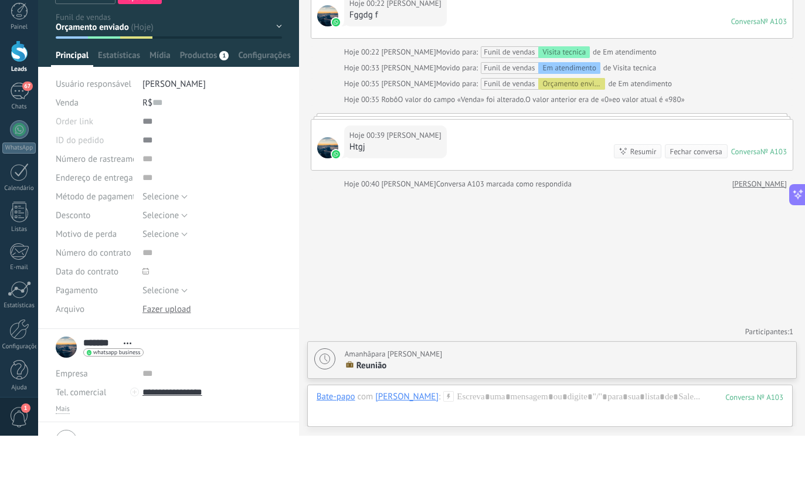
click at [386, 394] on div "Amanhã para Emerson Ferreira da Silva" at bounding box center [393, 400] width 97 height 12
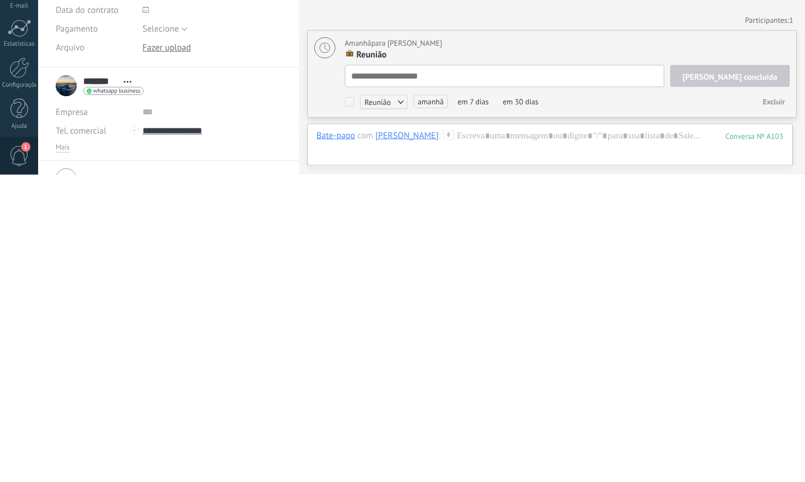
click at [345, 400] on div "Reunião Acompanhar Reunião Personalizar amanhã em 7 dias em 30 dias Excluir" at bounding box center [567, 409] width 445 height 18
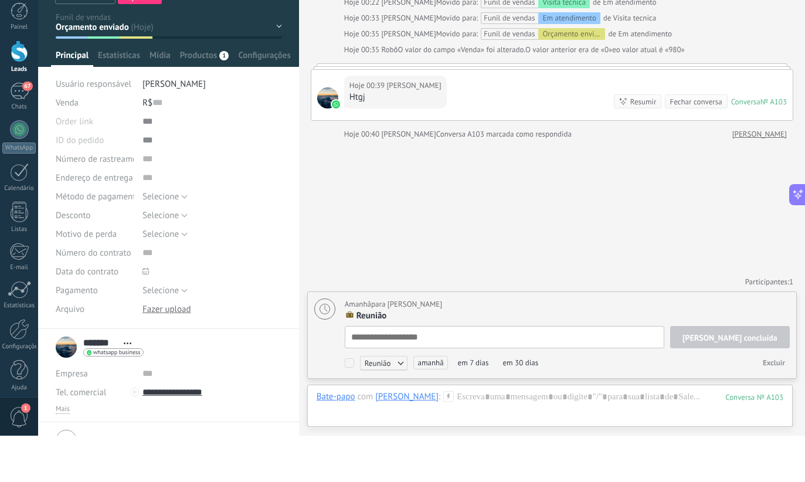
click at [356, 404] on div "Reunião Acompanhar Reunião Personalizar" at bounding box center [376, 409] width 63 height 10
click at [347, 400] on div "Reunião Acompanhar Reunião Personalizar amanhã em 7 dias em 30 dias Excluir" at bounding box center [567, 409] width 445 height 18
click at [352, 400] on div "Reunião Acompanhar Reunião Personalizar amanhã em 7 dias em 30 dias Excluir" at bounding box center [567, 409] width 445 height 18
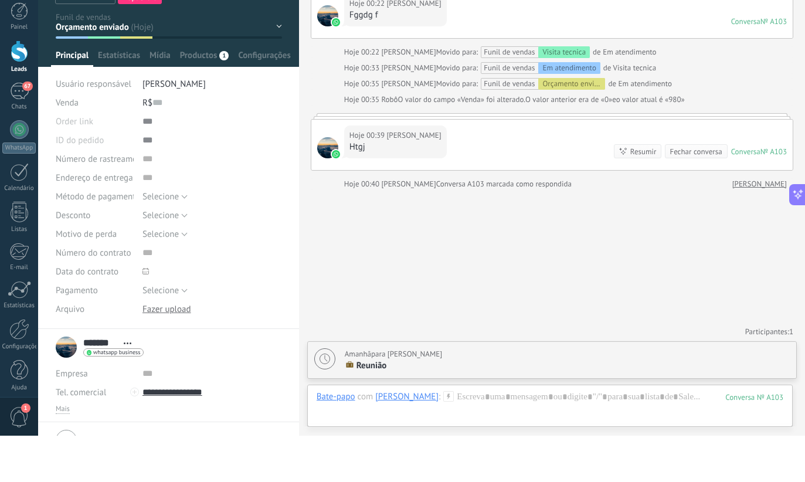
scroll to position [2148, 0]
click at [584, 394] on div "Amanhã para Emerson Ferreira da Silva" at bounding box center [567, 400] width 445 height 12
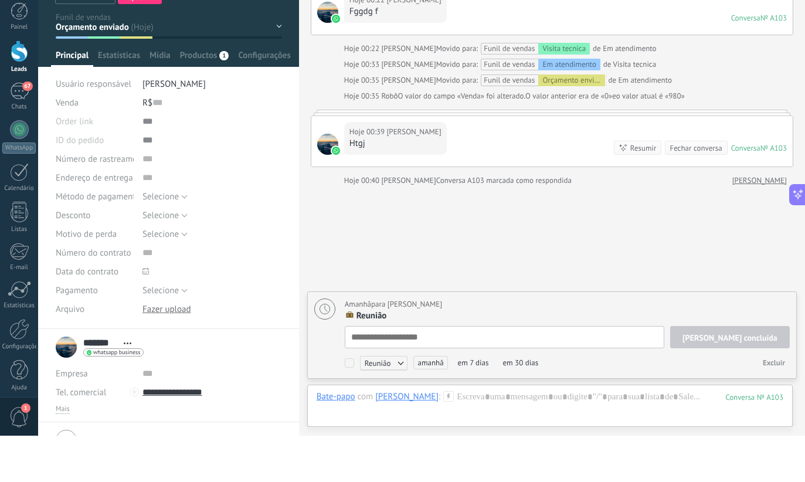
scroll to position [12, 0]
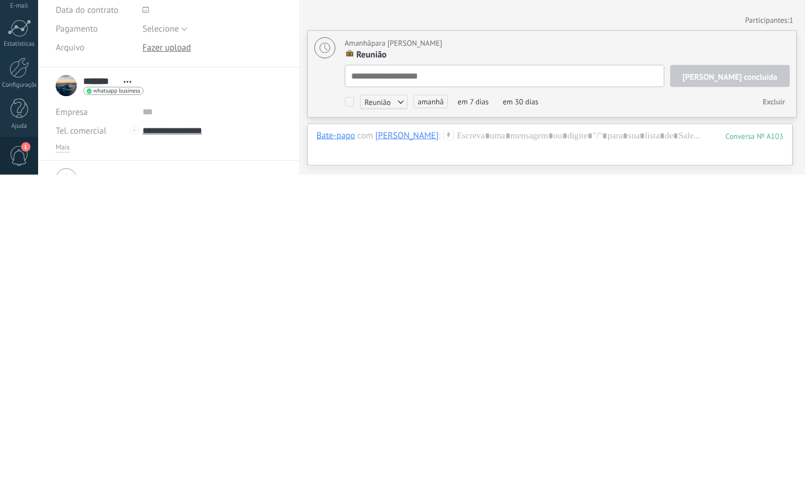
click at [397, 402] on span "Reunião" at bounding box center [384, 409] width 48 height 14
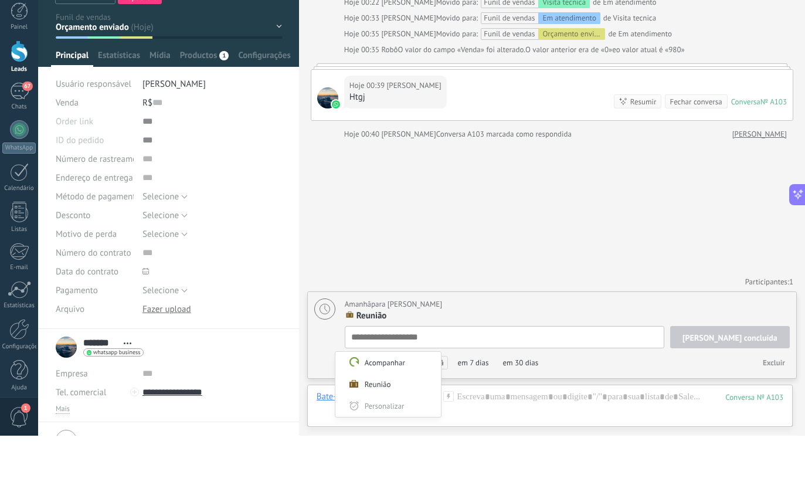
click at [537, 214] on div at bounding box center [402, 241] width 805 height 482
click at [546, 400] on div "Excluir" at bounding box center [665, 409] width 247 height 18
click at [348, 400] on div "Reunião Acompanhar Reunião Personalizar amanhã em 7 dias em 30 dias Excluir" at bounding box center [567, 409] width 445 height 18
click at [348, 404] on label at bounding box center [349, 409] width 9 height 10
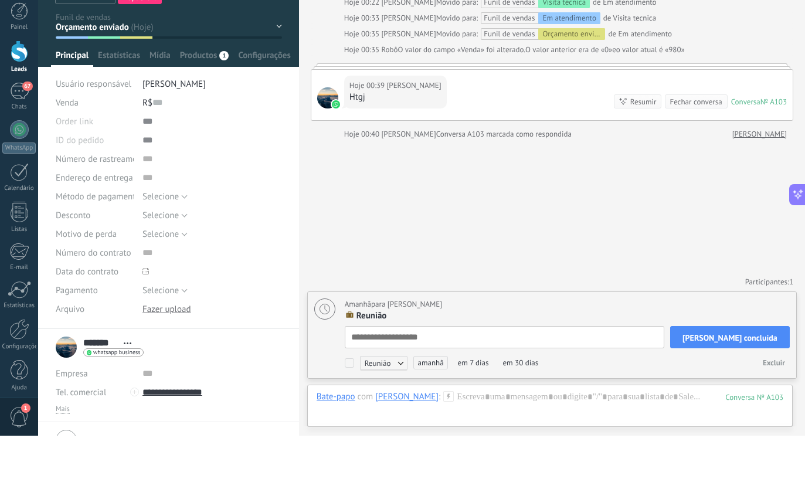
click at [353, 404] on label at bounding box center [349, 409] width 9 height 10
click at [352, 404] on label at bounding box center [349, 409] width 9 height 10
click at [750, 380] on span "Tarefa concluída" at bounding box center [729, 384] width 95 height 8
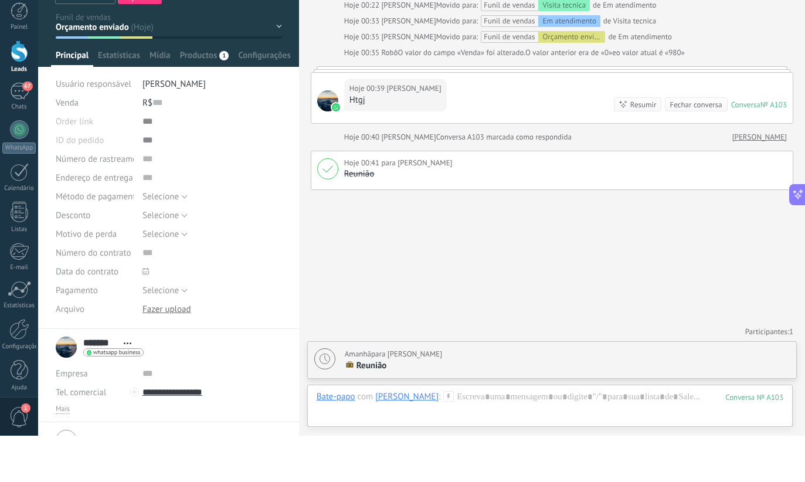
scroll to position [2195, 0]
click at [509, 406] on p "Reunião" at bounding box center [567, 412] width 445 height 12
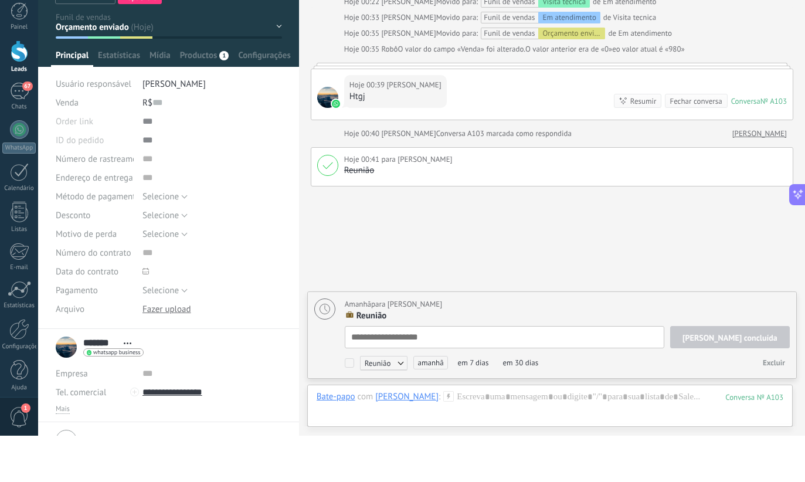
scroll to position [12, 0]
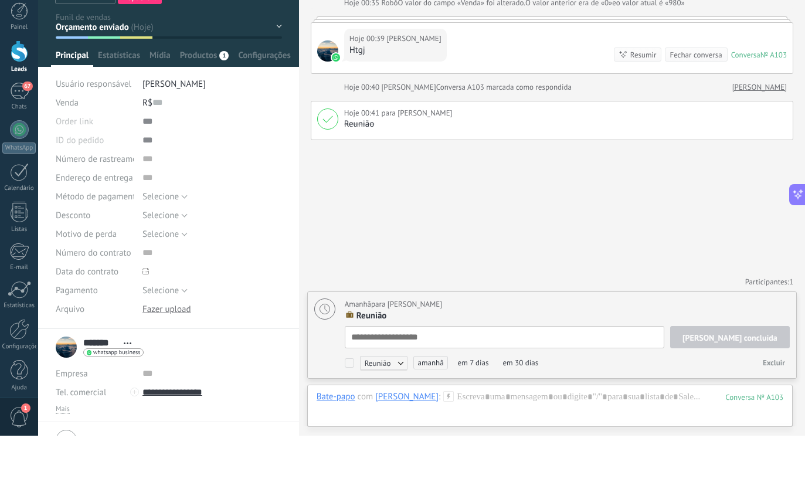
type textarea "**********"
click at [470, 400] on div "Reunião Acompanhar Reunião Personalizar amanhã em 7 dias em 30 dias Excluir" at bounding box center [567, 409] width 445 height 18
click at [469, 402] on span "em 7 dias" at bounding box center [473, 408] width 39 height 13
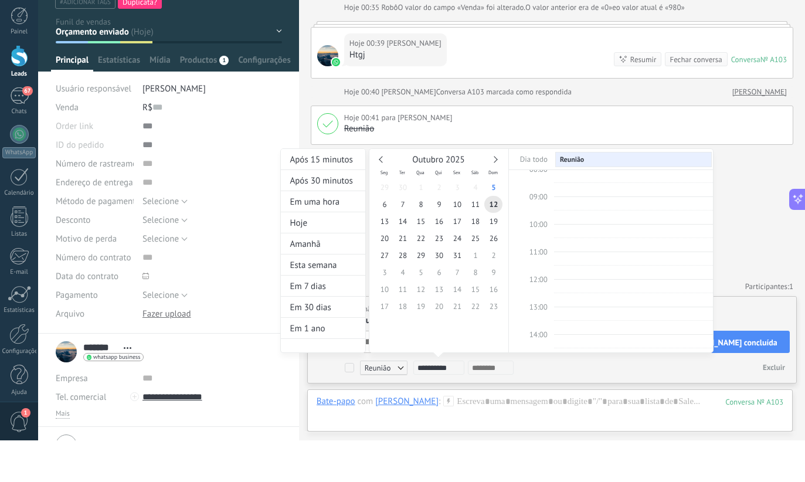
scroll to position [221, 0]
type input "**********"
click at [328, 212] on div "Após 30 minutos" at bounding box center [323, 222] width 84 height 21
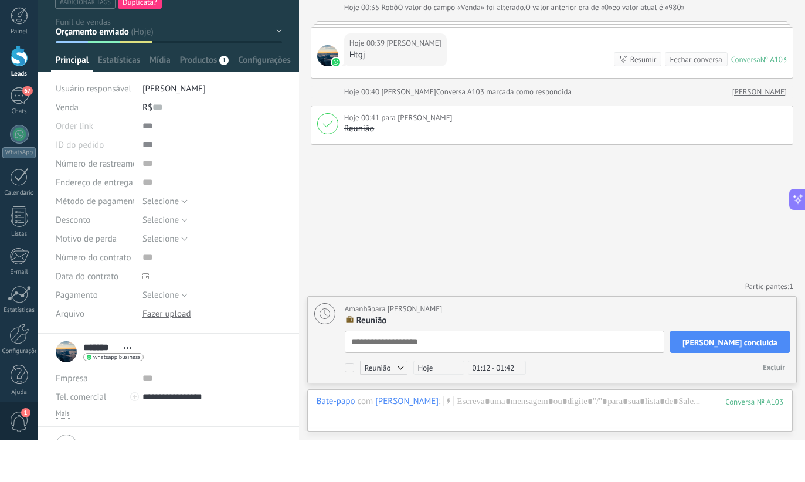
click at [498, 402] on span "01:12 - 01:42" at bounding box center [497, 409] width 58 height 14
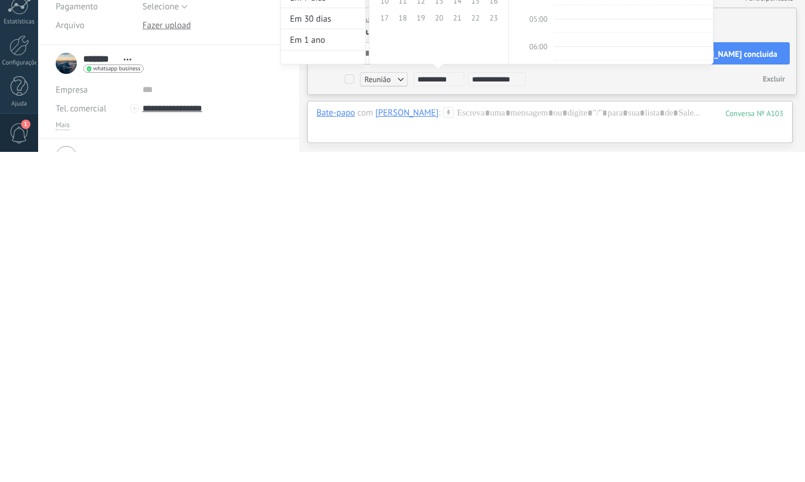
scroll to position [13, 0]
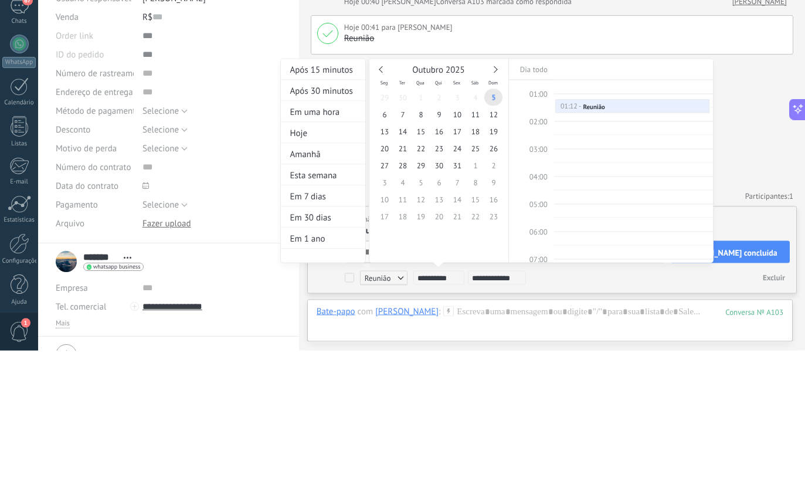
click at [326, 190] on div "Após 15 minutos" at bounding box center [323, 200] width 84 height 21
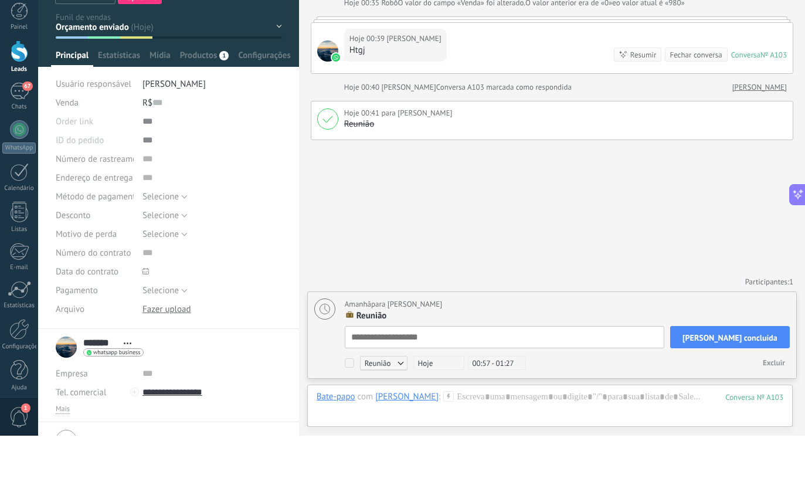
click at [767, 404] on span "Excluir" at bounding box center [773, 409] width 22 height 10
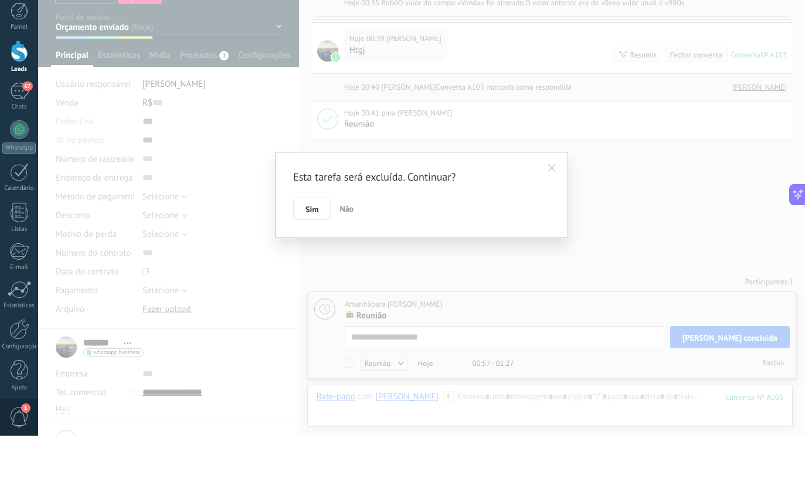
click at [605, 233] on div "Esta tarefa será excluída. Continuar? Sim Não" at bounding box center [421, 241] width 767 height 482
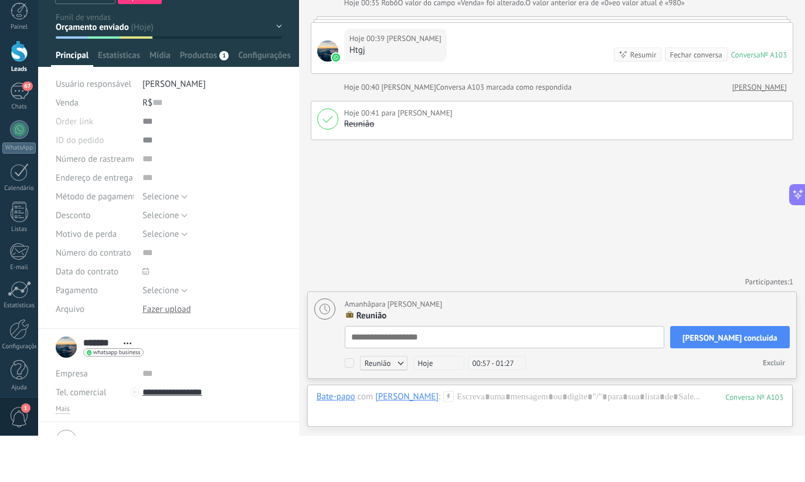
click at [563, 345] on div "Amanhã para Emerson Ferreira da Silva" at bounding box center [567, 351] width 445 height 12
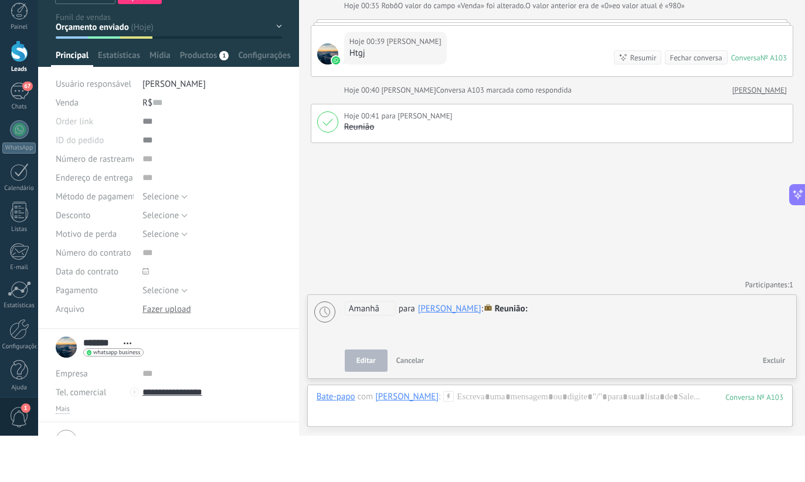
click at [512, 348] on div "**********" at bounding box center [567, 369] width 445 height 42
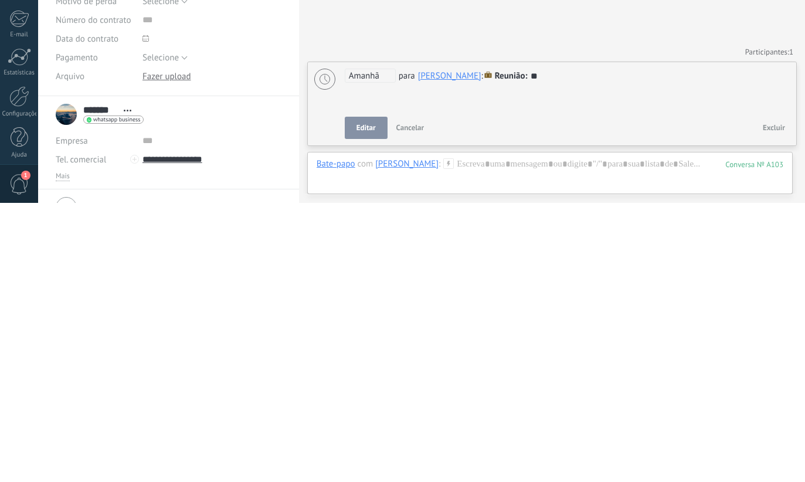
scroll to position [2242, 0]
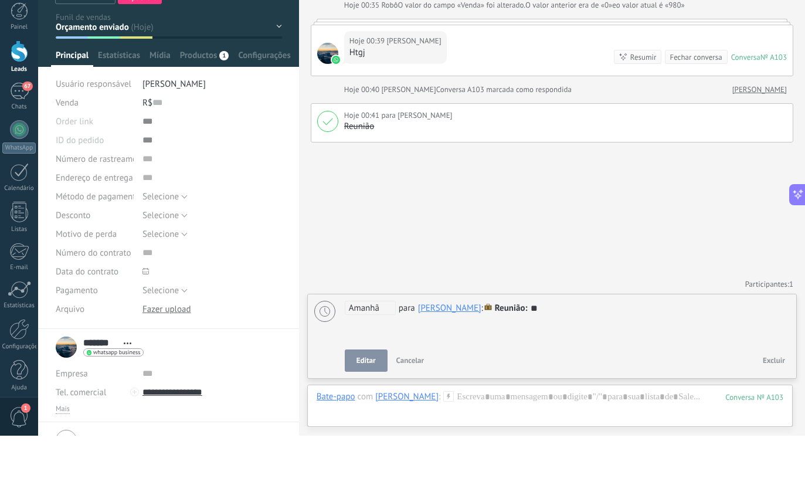
click at [531, 376] on div at bounding box center [567, 383] width 445 height 14
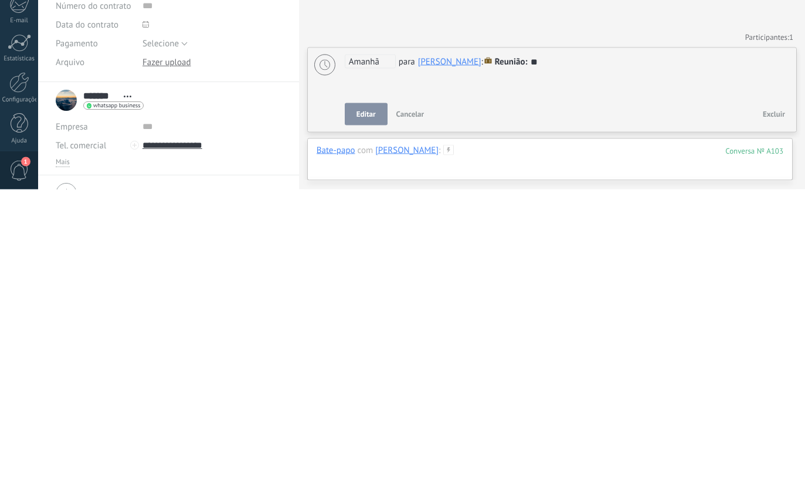
click at [521, 437] on div at bounding box center [549, 454] width 466 height 35
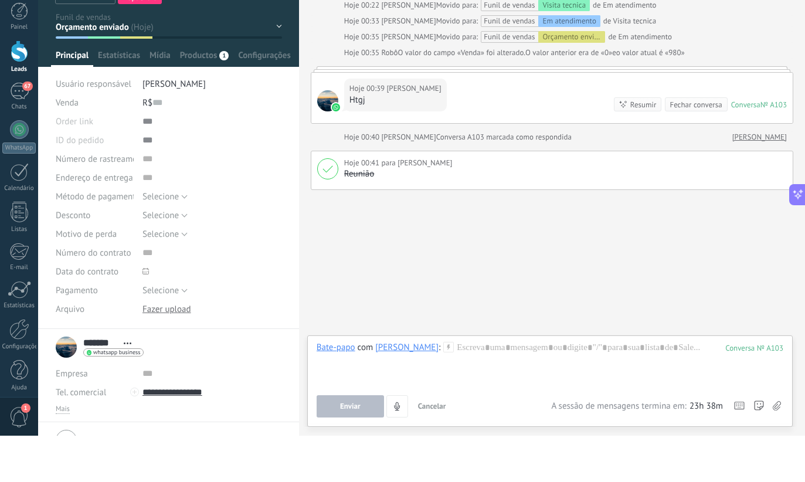
scroll to position [0, 0]
click at [353, 448] on span "Enviar" at bounding box center [350, 452] width 21 height 8
click at [497, 388] on div at bounding box center [549, 410] width 466 height 45
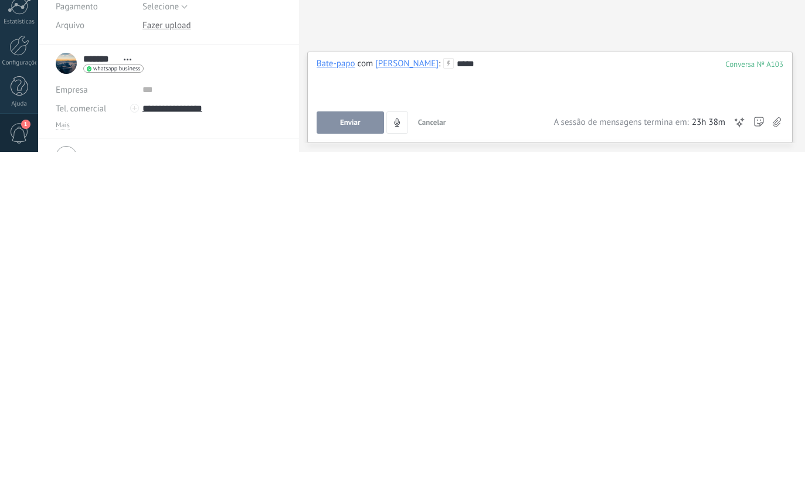
click at [343, 448] on span "Enviar" at bounding box center [350, 452] width 21 height 8
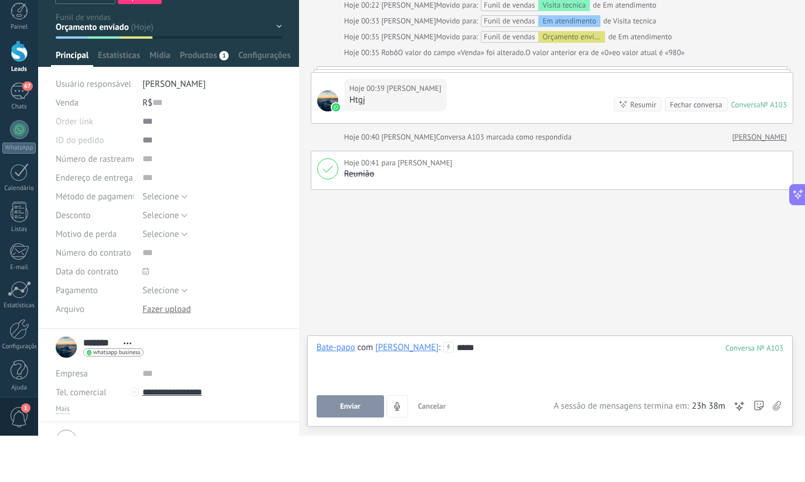
click at [352, 441] on button "Enviar" at bounding box center [349, 452] width 67 height 22
click at [354, 448] on span "Enviar" at bounding box center [350, 452] width 21 height 8
click at [431, 388] on div "*****" at bounding box center [549, 410] width 466 height 45
click at [341, 448] on span "Enviar" at bounding box center [350, 452] width 21 height 8
click at [348, 441] on button "Enviar" at bounding box center [349, 452] width 67 height 22
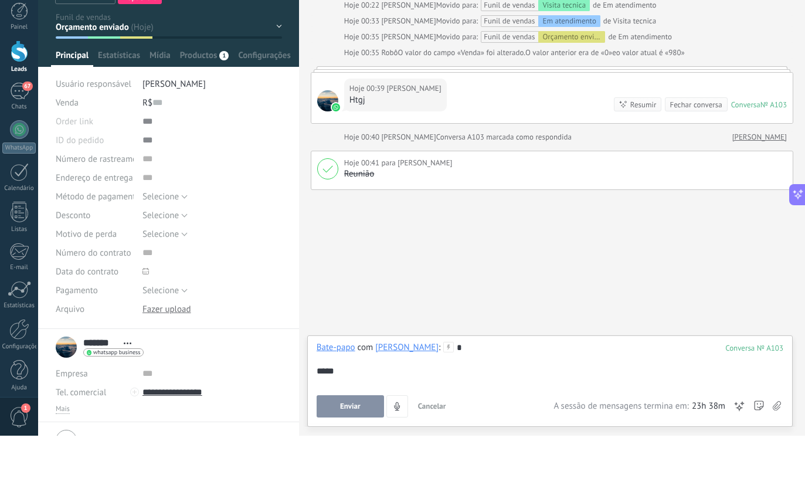
click at [252, 96] on span "Configurações" at bounding box center [264, 104] width 52 height 17
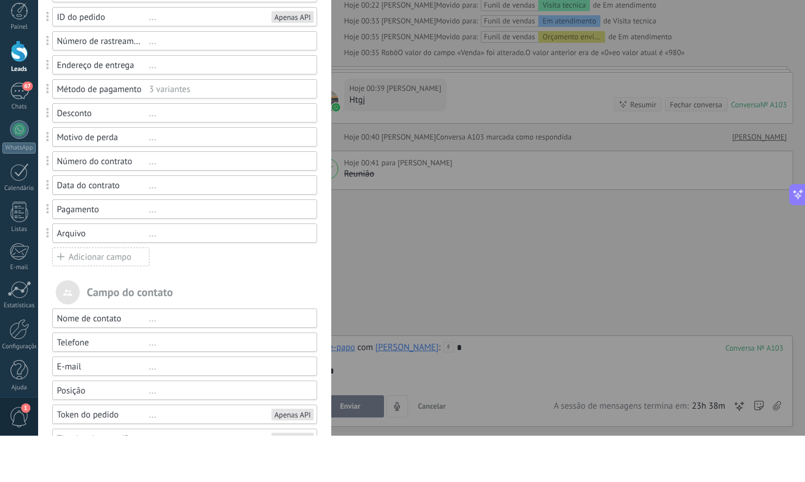
scroll to position [114, 0]
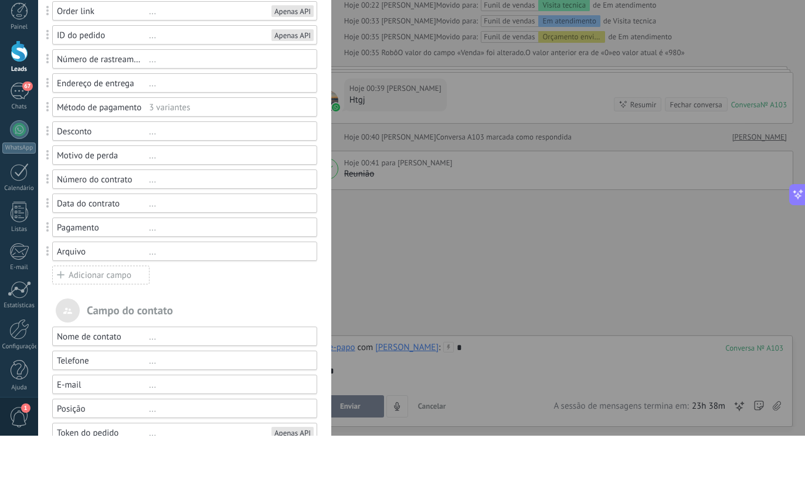
click at [214, 292] on div "..." at bounding box center [228, 297] width 158 height 11
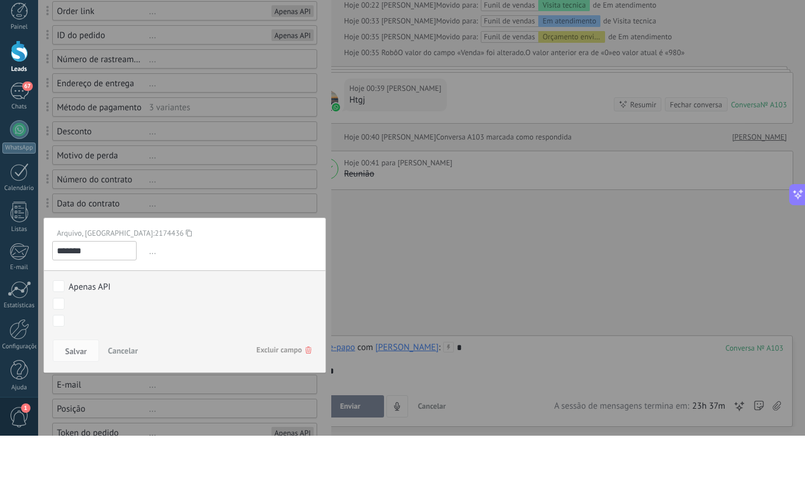
click at [155, 274] on span "2174436" at bounding box center [169, 279] width 29 height 10
click at [180, 288] on span "..." at bounding box center [232, 297] width 171 height 19
click at [77, 393] on span "Salvar" at bounding box center [76, 397] width 22 height 8
click at [424, 253] on div "Campos e grupos Kommo oferece a opção de adicionar seus próprios campos persona…" at bounding box center [421, 241] width 767 height 482
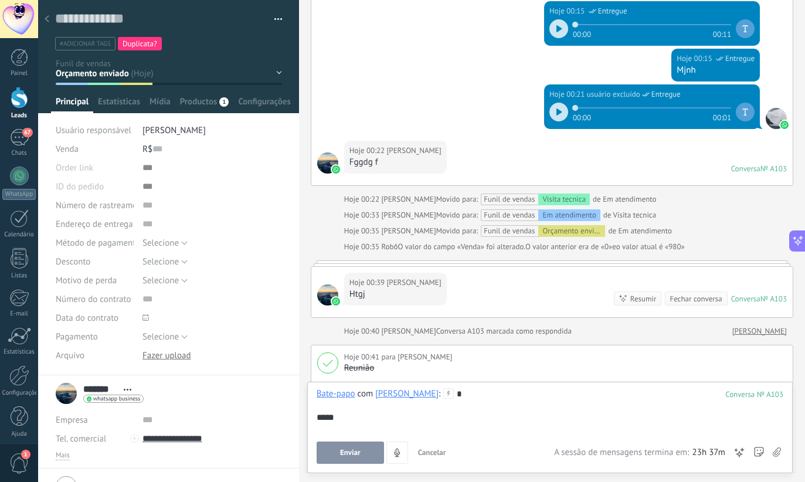
scroll to position [2094, 0]
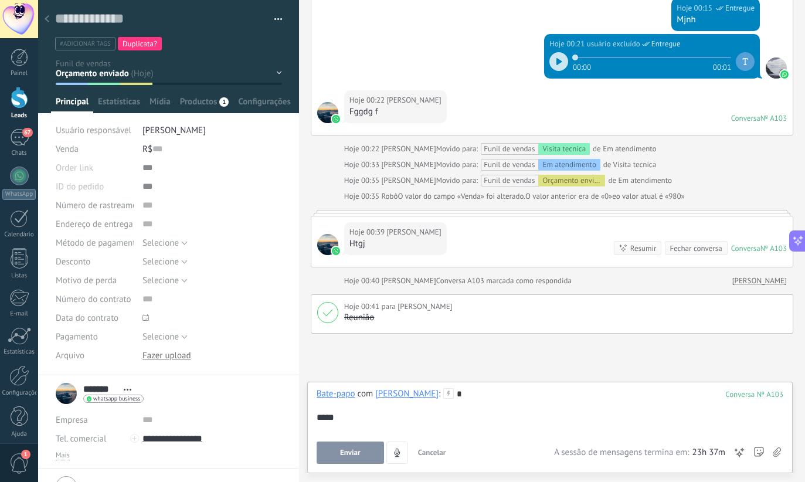
click at [346, 461] on button "Enviar" at bounding box center [349, 452] width 67 height 22
click at [19, 55] on div at bounding box center [20, 58] width 18 height 18
